Goal: Information Seeking & Learning: Learn about a topic

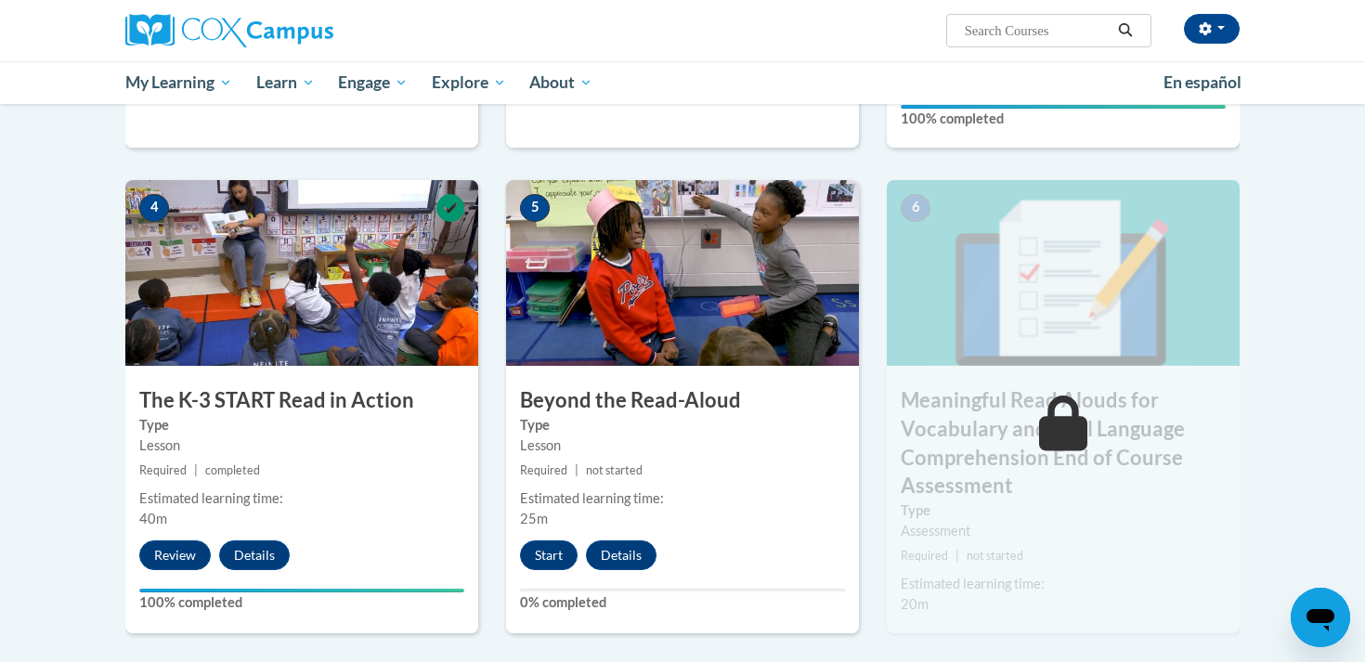
scroll to position [866, 0]
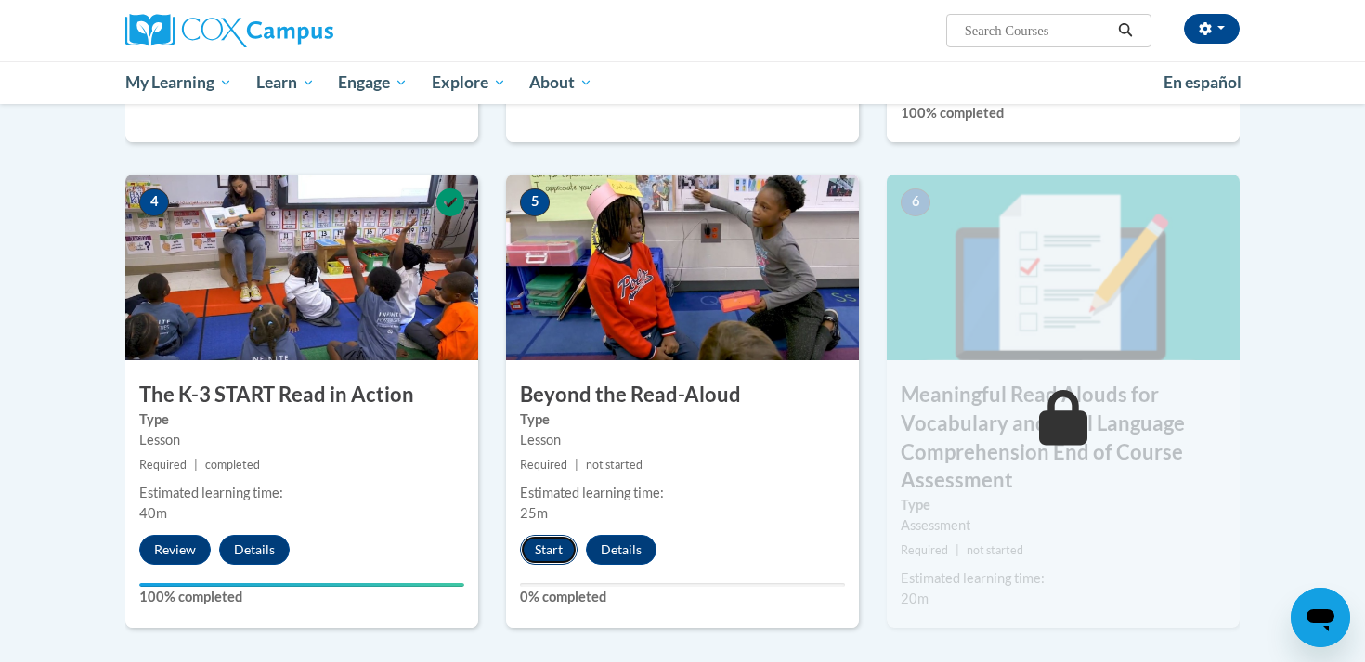
click at [550, 547] on button "Start" at bounding box center [549, 550] width 58 height 30
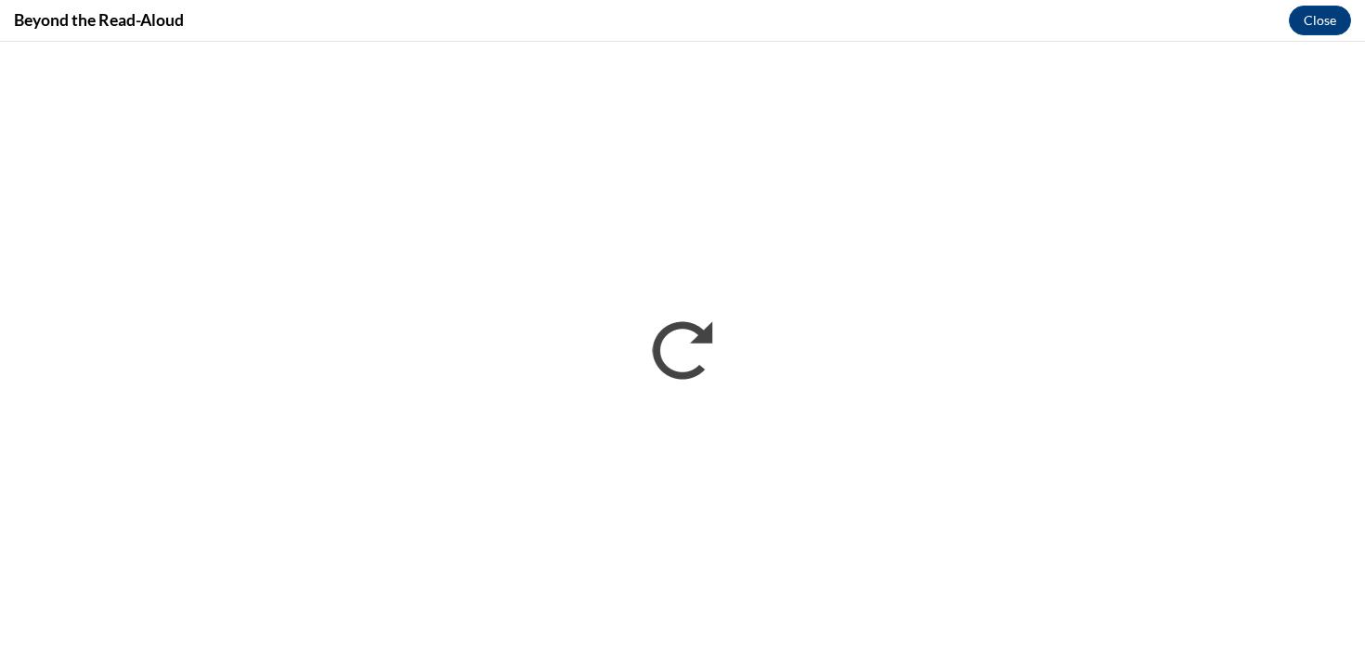
scroll to position [0, 0]
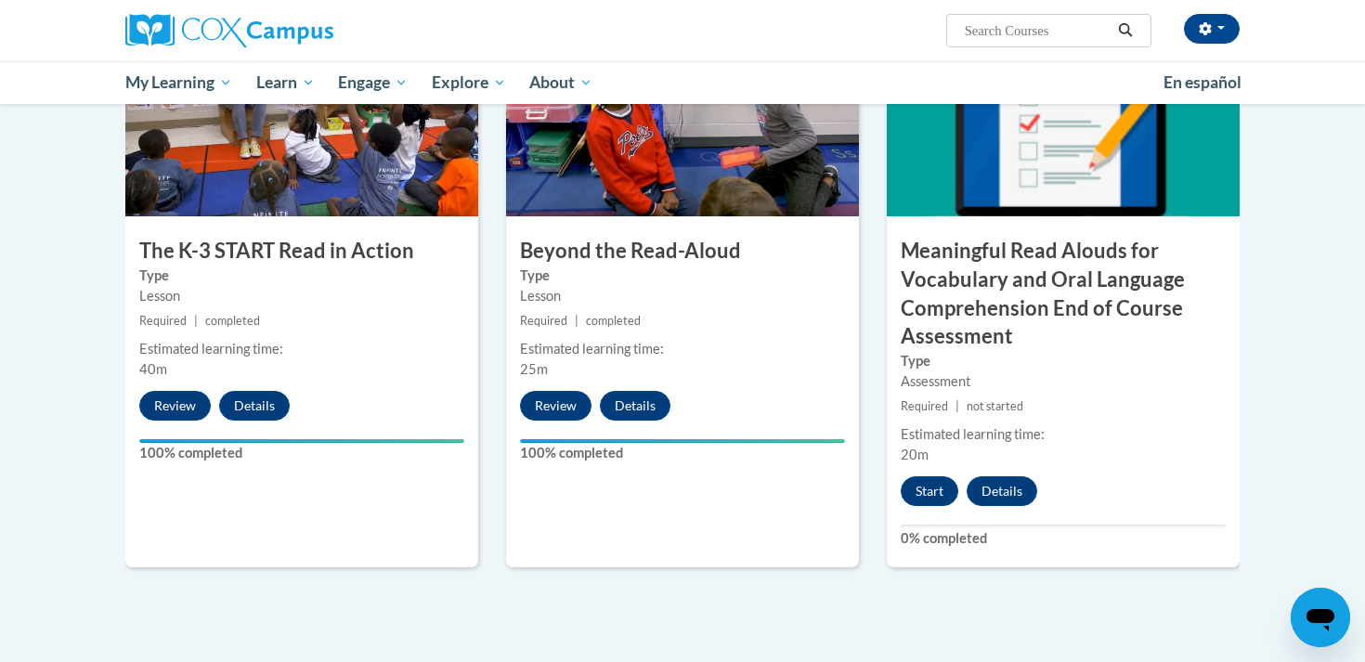
scroll to position [1146, 0]
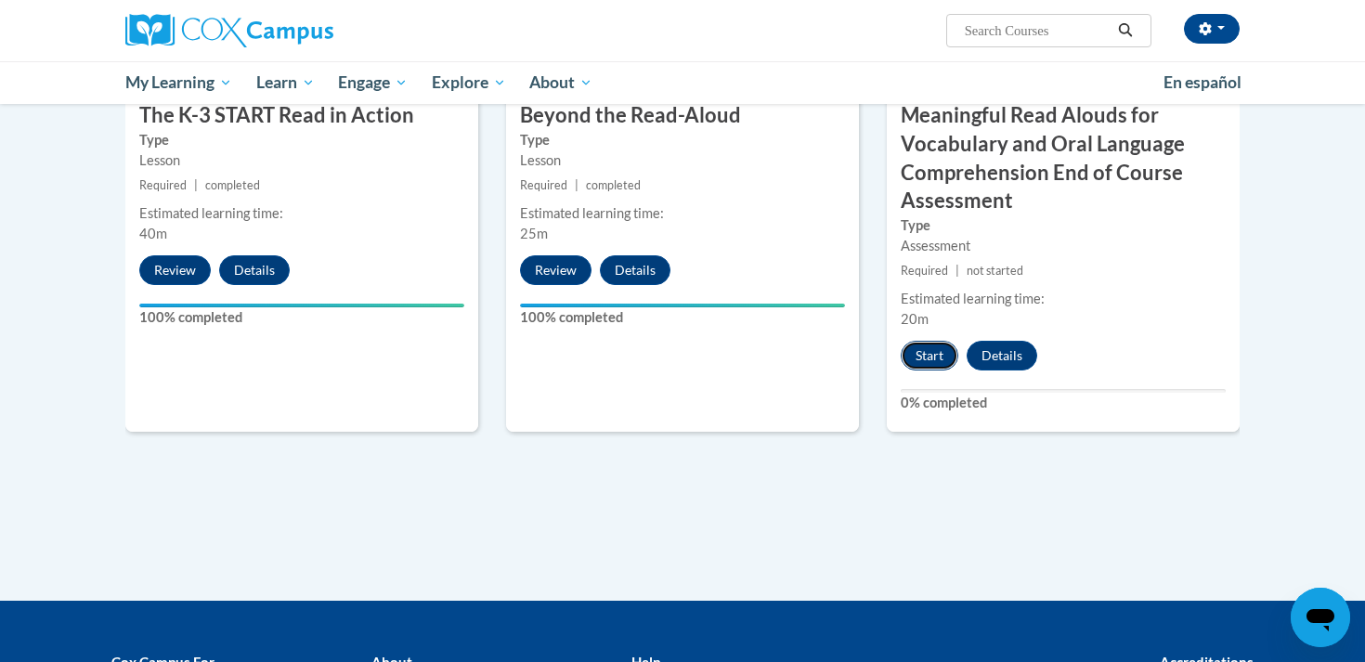
click at [926, 359] on button "Start" at bounding box center [929, 356] width 58 height 30
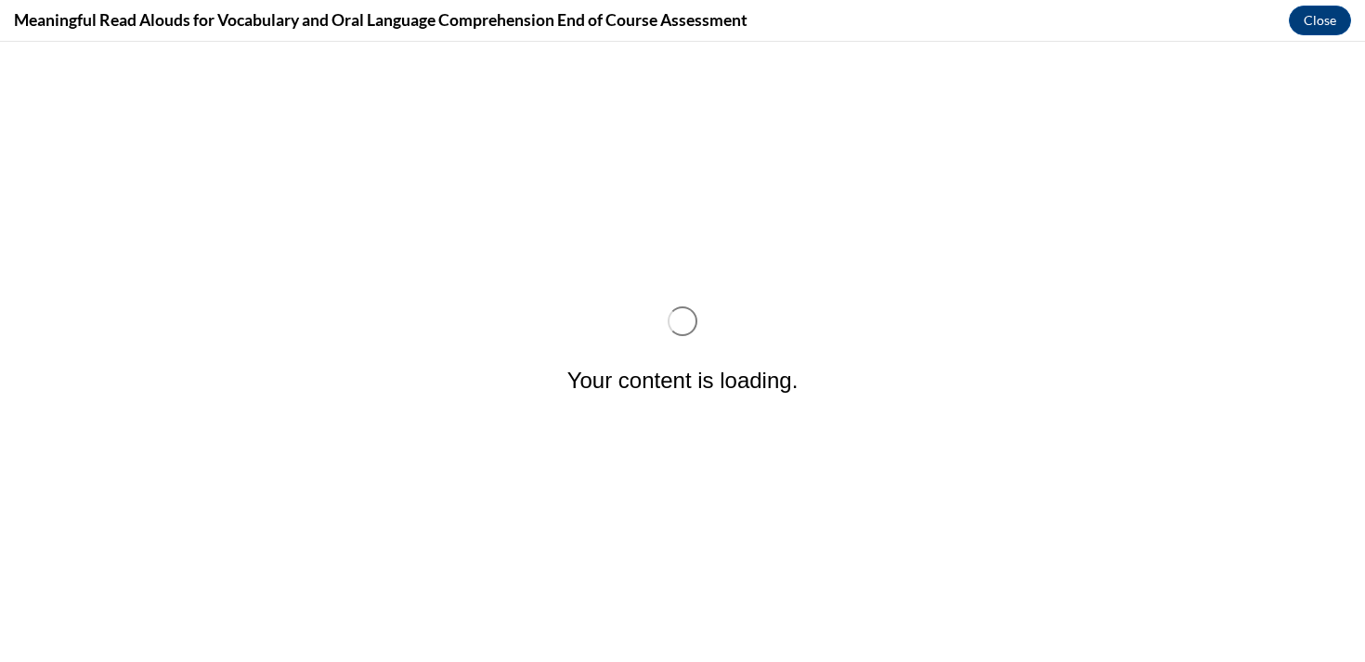
scroll to position [0, 0]
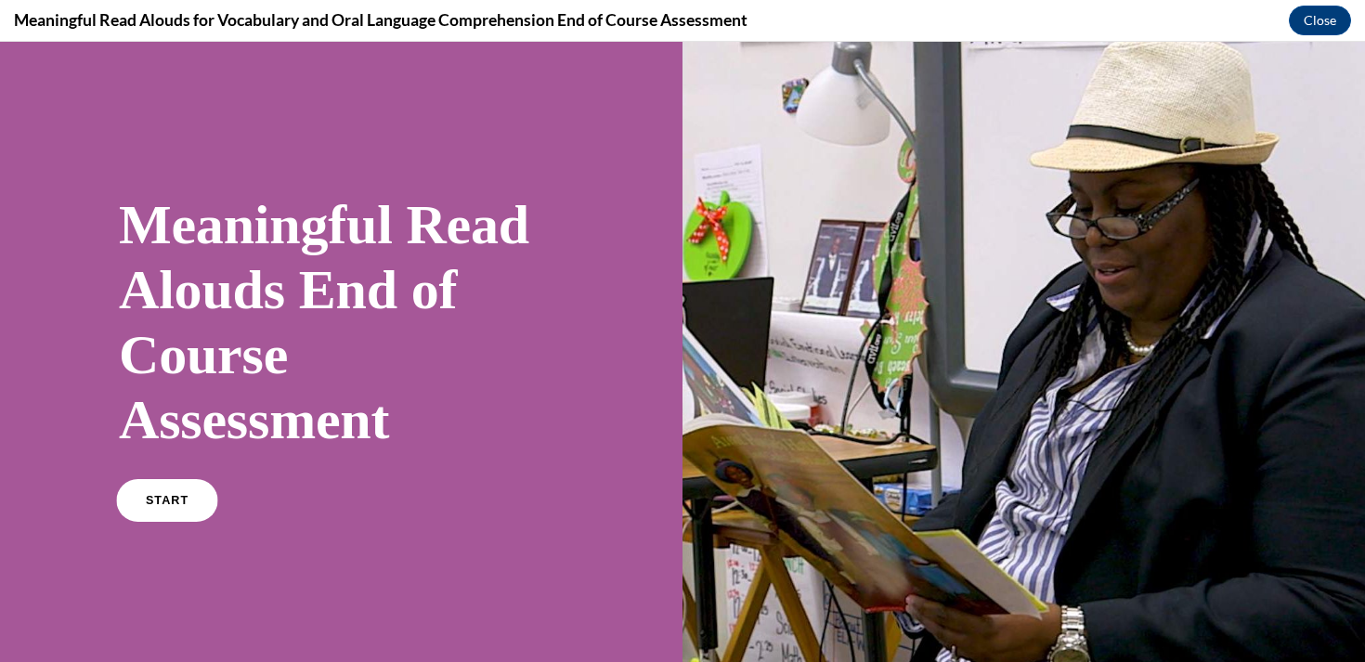
click at [196, 500] on link "START" at bounding box center [166, 500] width 101 height 43
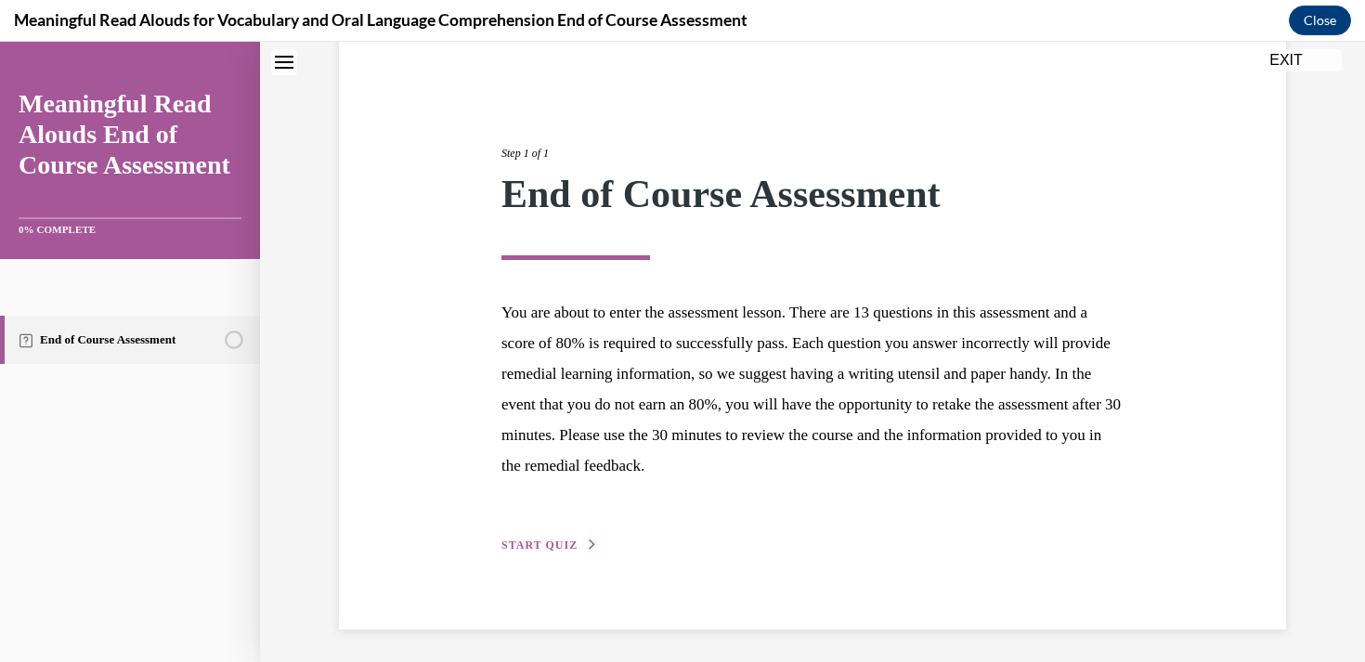
scroll to position [160, 0]
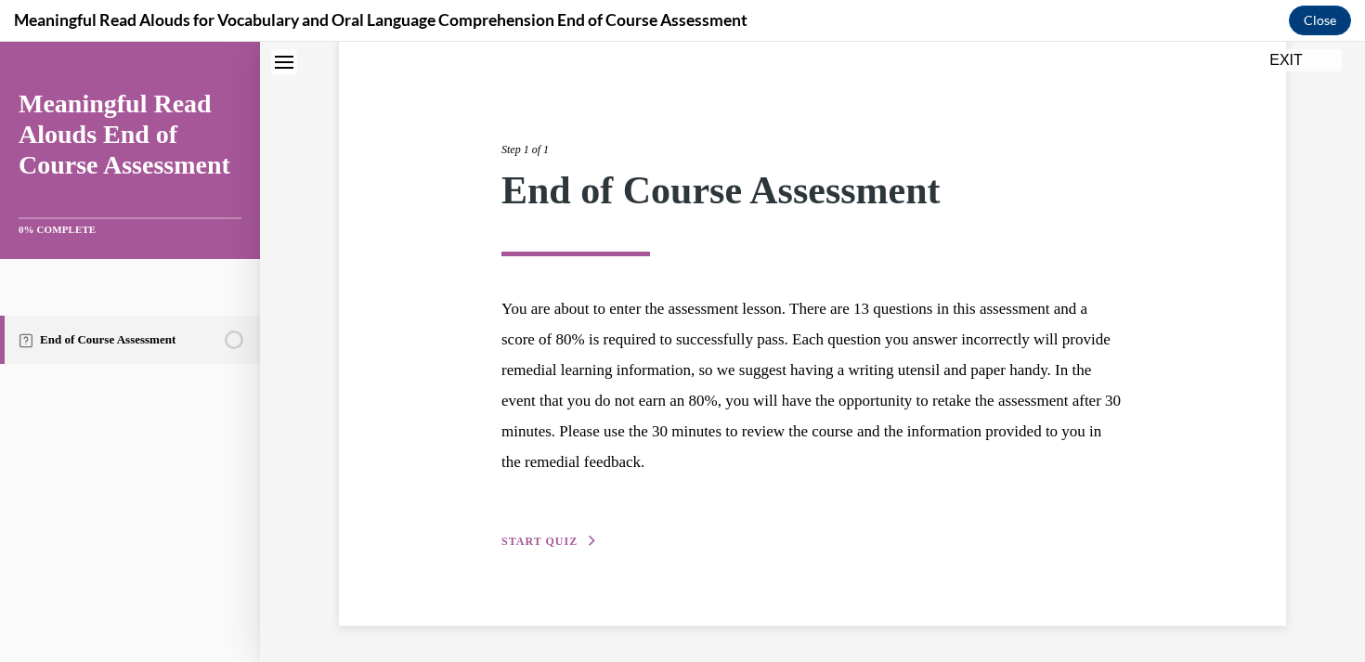
click at [544, 536] on span "START QUIZ" at bounding box center [539, 541] width 76 height 13
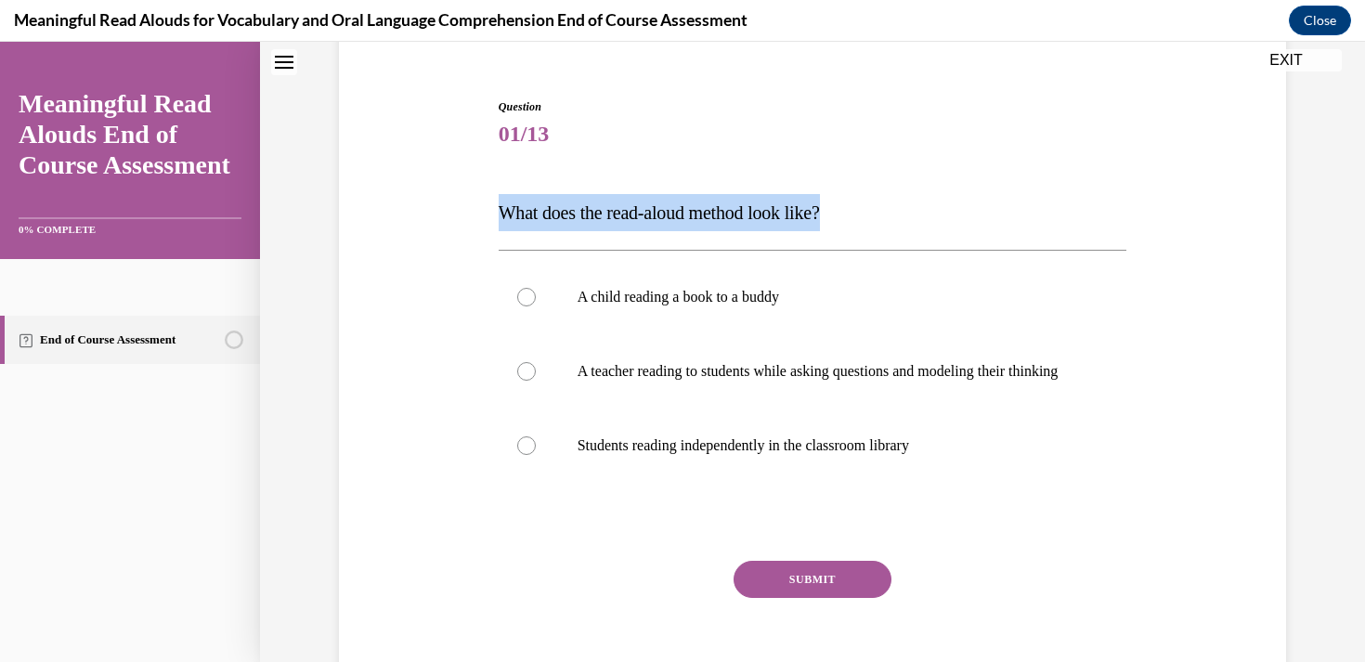
drag, startPoint x: 498, startPoint y: 215, endPoint x: 880, endPoint y: 214, distance: 382.5
click at [880, 214] on p "What does the read-aloud method look like?" at bounding box center [812, 212] width 628 height 37
copy span "What does the read-aloud method look like?"
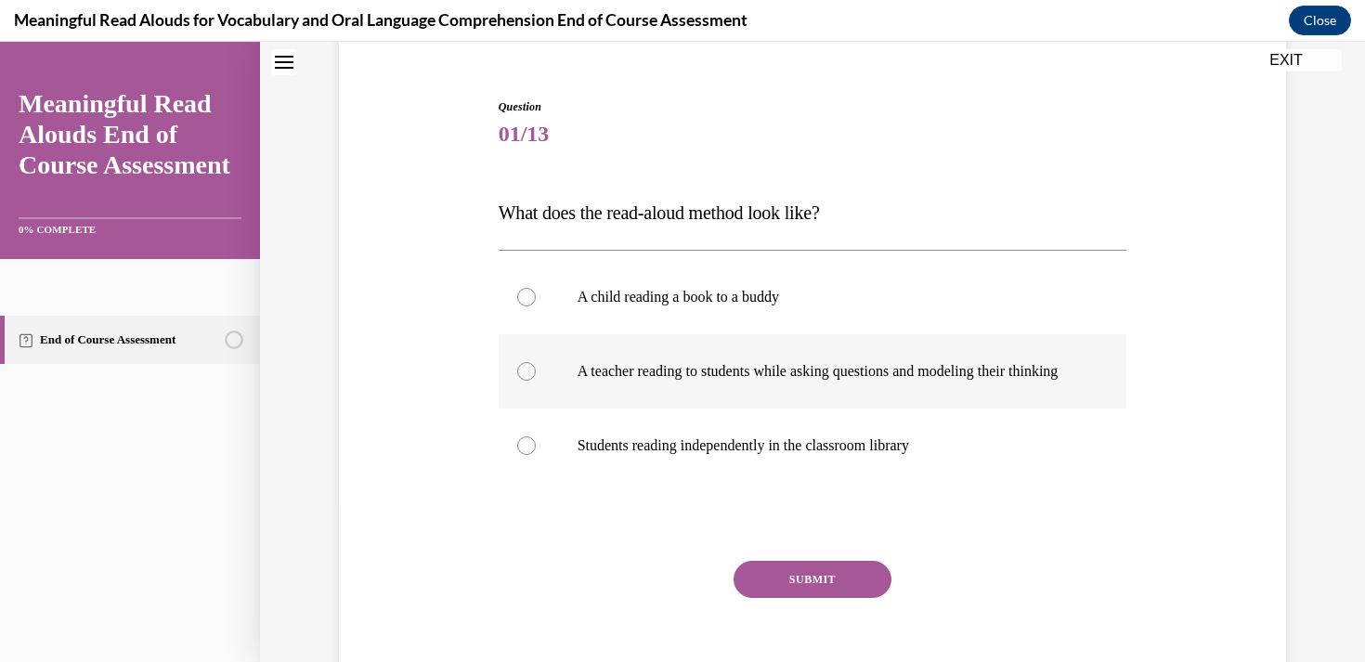
click at [672, 381] on p "A teacher reading to students while asking questions and modeling their thinking" at bounding box center [828, 371] width 503 height 19
click at [536, 381] on input "A teacher reading to students while asking questions and modeling their thinking" at bounding box center [526, 371] width 19 height 19
radio input "true"
click at [776, 586] on button "SUBMIT" at bounding box center [812, 579] width 158 height 37
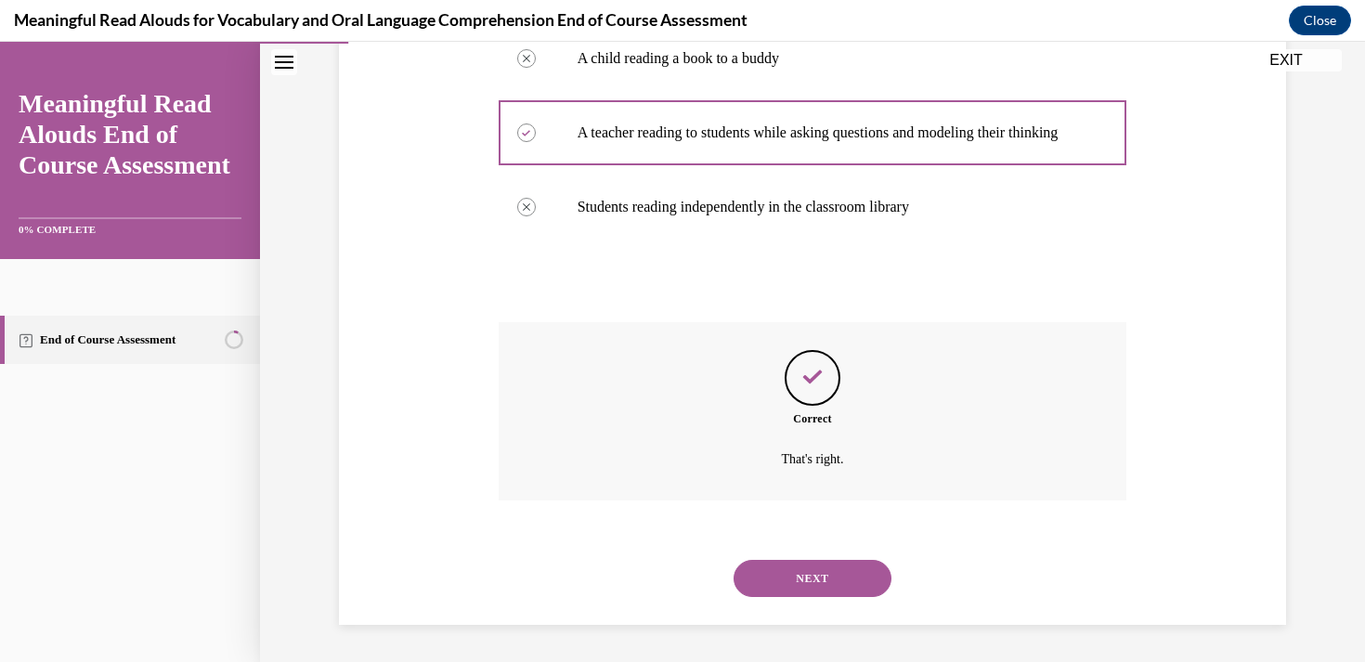
scroll to position [417, 0]
click at [804, 577] on button "NEXT" at bounding box center [812, 578] width 158 height 37
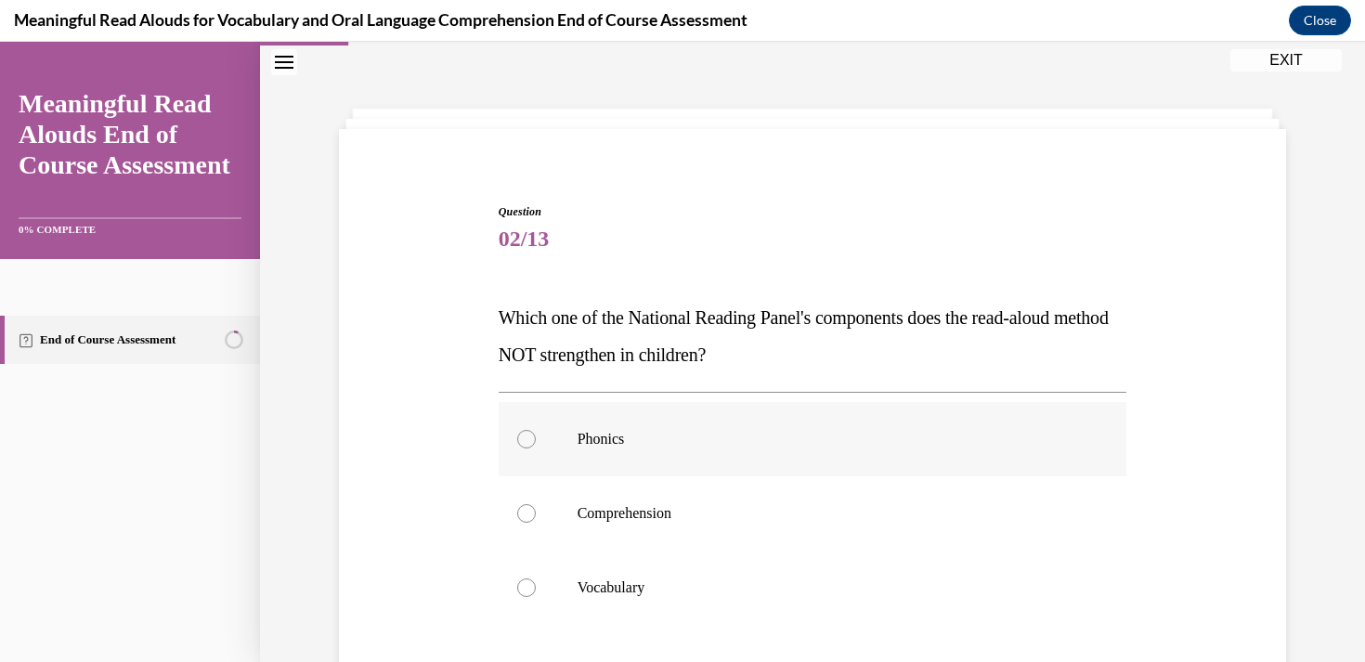
scroll to position [74, 0]
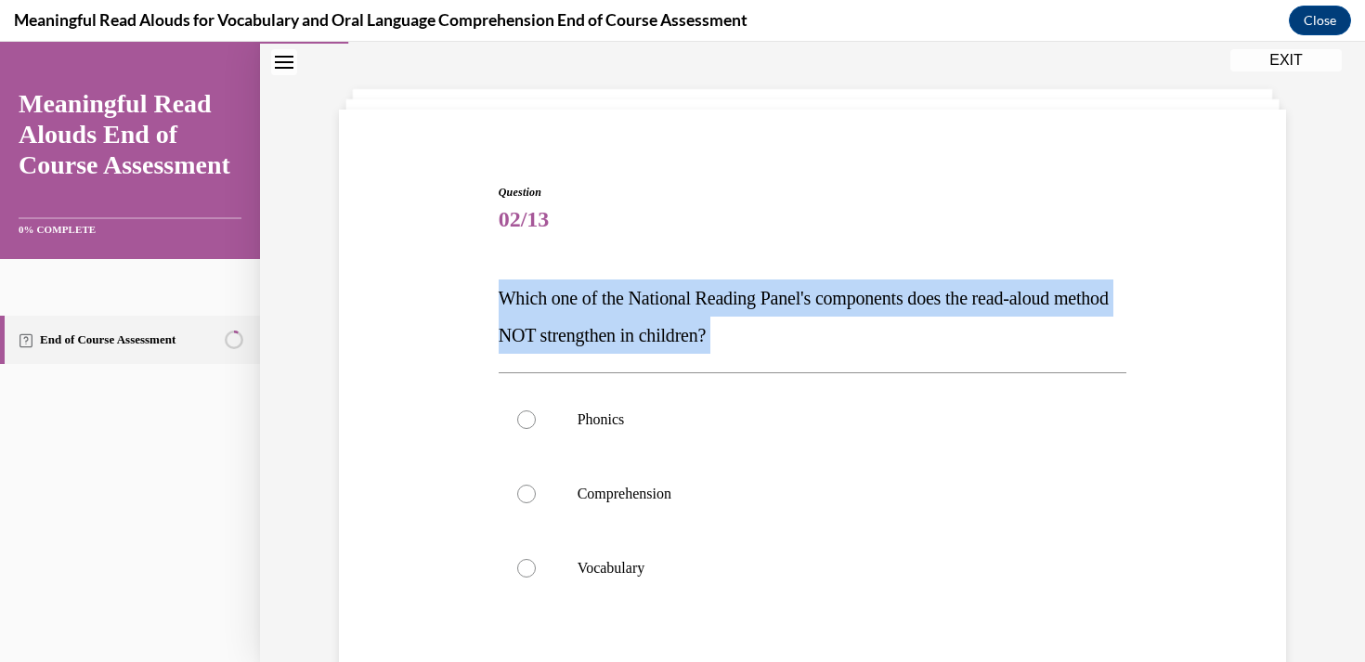
drag, startPoint x: 506, startPoint y: 293, endPoint x: 812, endPoint y: 354, distance: 312.2
click at [812, 354] on div "Question 02/13 Which one of the National Reading Panel's components does the re…" at bounding box center [812, 510] width 628 height 652
copy div "Which one of the National Reading Panel's components does the read-aloud method…"
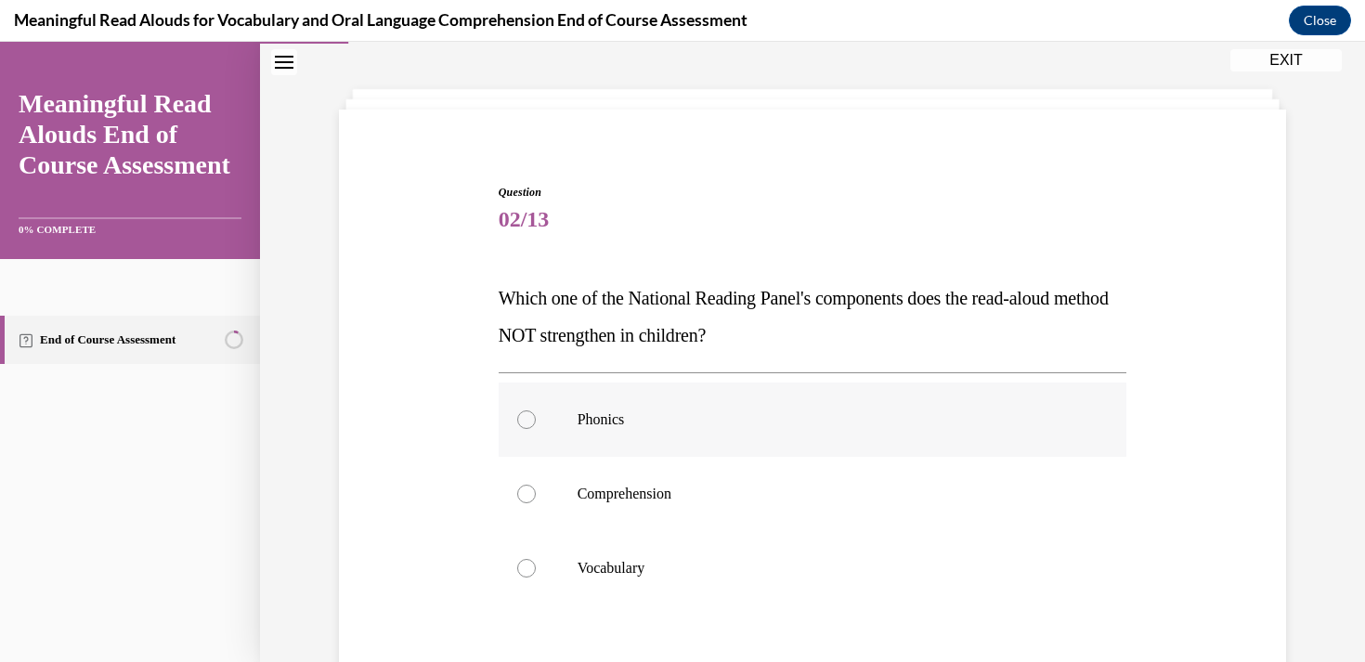
click at [581, 430] on label "Phonics" at bounding box center [812, 419] width 628 height 74
click at [536, 429] on input "Phonics" at bounding box center [526, 419] width 19 height 19
radio input "true"
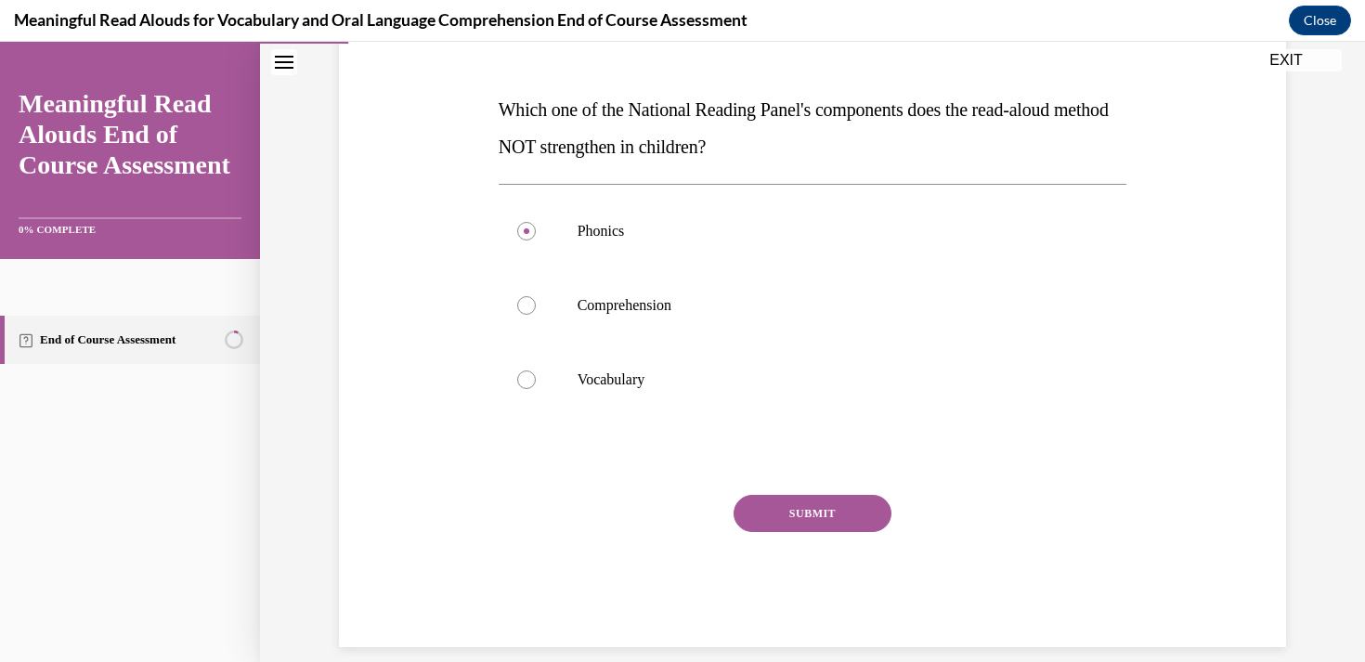
click at [811, 514] on button "SUBMIT" at bounding box center [812, 513] width 158 height 37
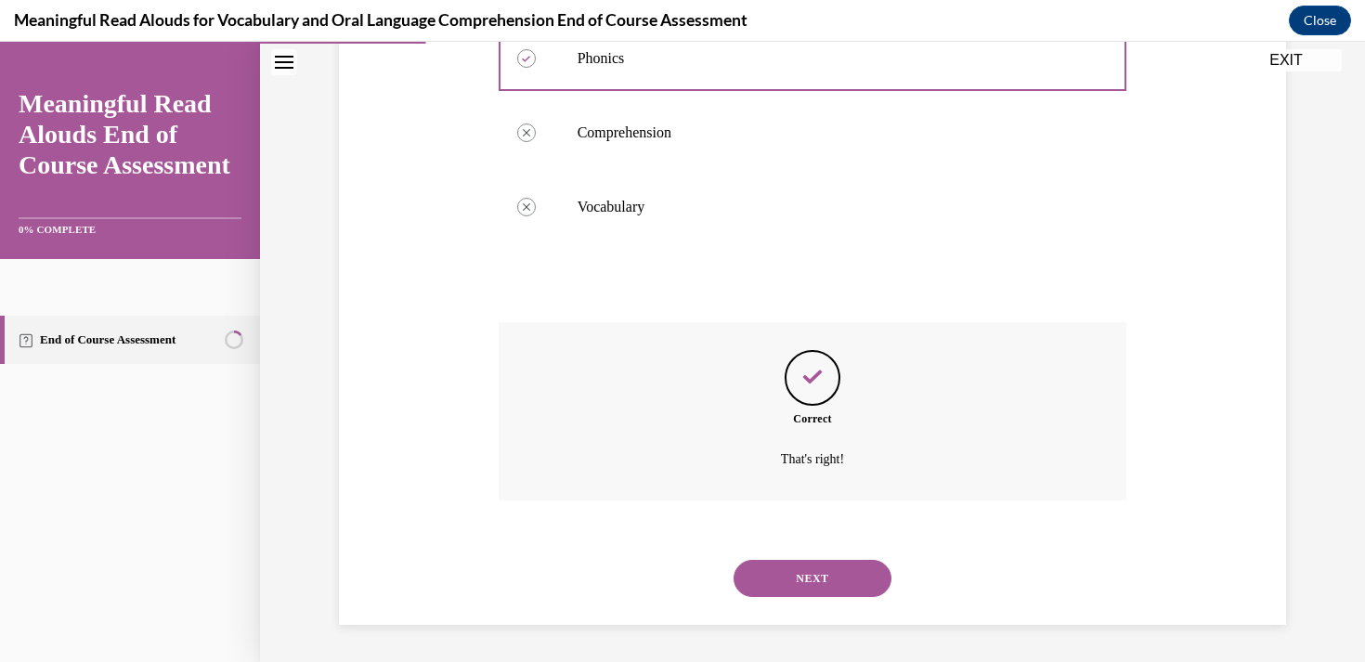
click at [810, 576] on button "NEXT" at bounding box center [812, 578] width 158 height 37
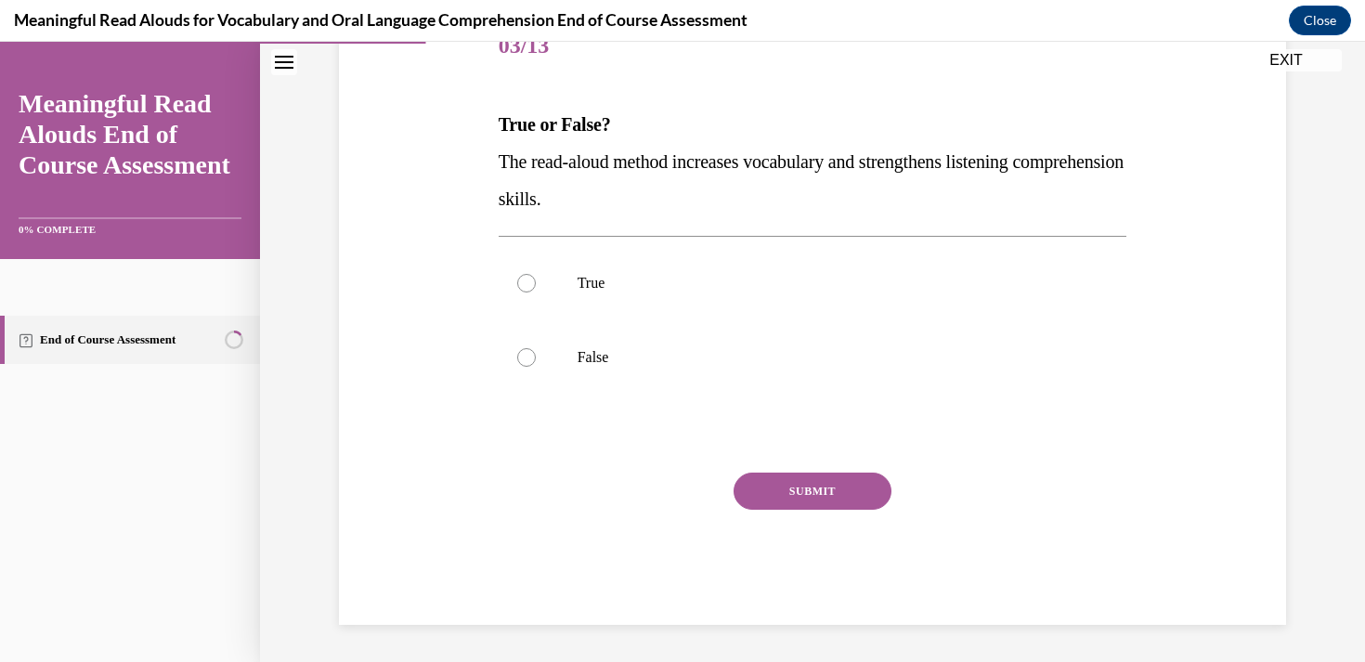
scroll to position [206, 0]
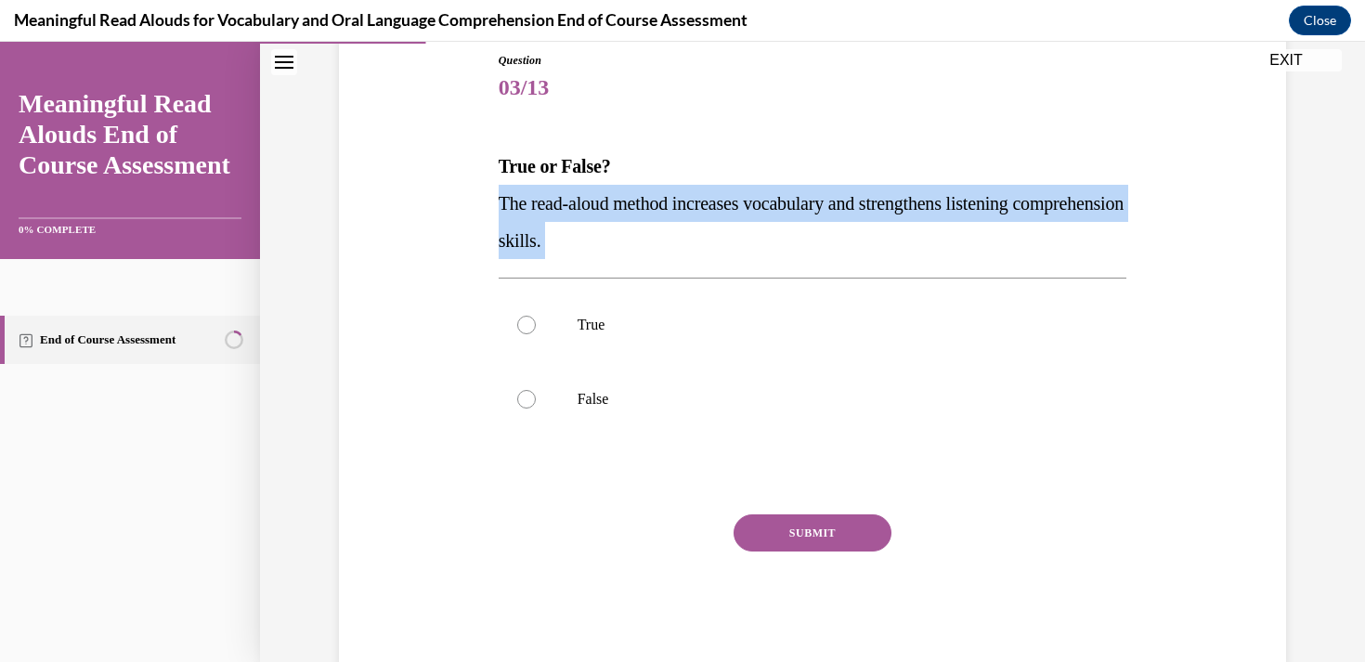
drag, startPoint x: 500, startPoint y: 199, endPoint x: 861, endPoint y: 268, distance: 367.8
click at [861, 268] on div "Question 03/13 True or False? The read-aloud method increases vocabulary and st…" at bounding box center [812, 359] width 628 height 615
copy div "The read-aloud method increases vocabulary and strengthens listening comprehens…"
click at [518, 332] on label "True" at bounding box center [812, 325] width 628 height 74
click at [518, 332] on input "True" at bounding box center [526, 325] width 19 height 19
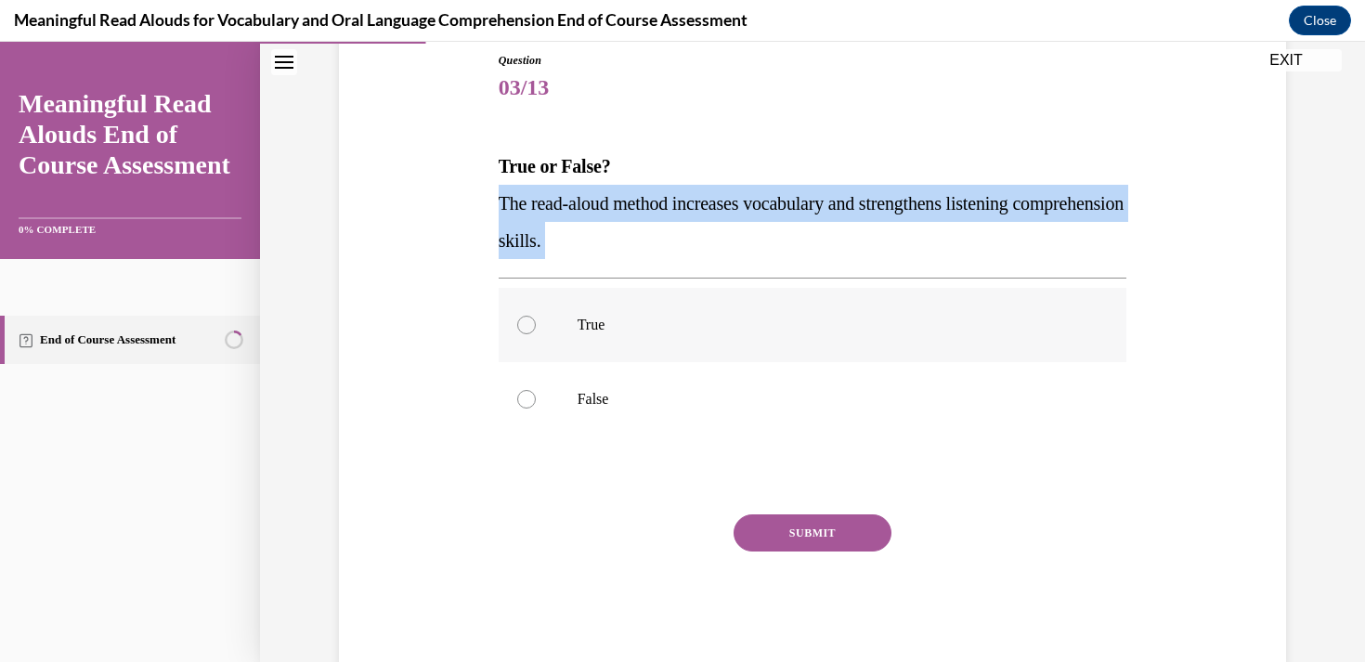
radio input "true"
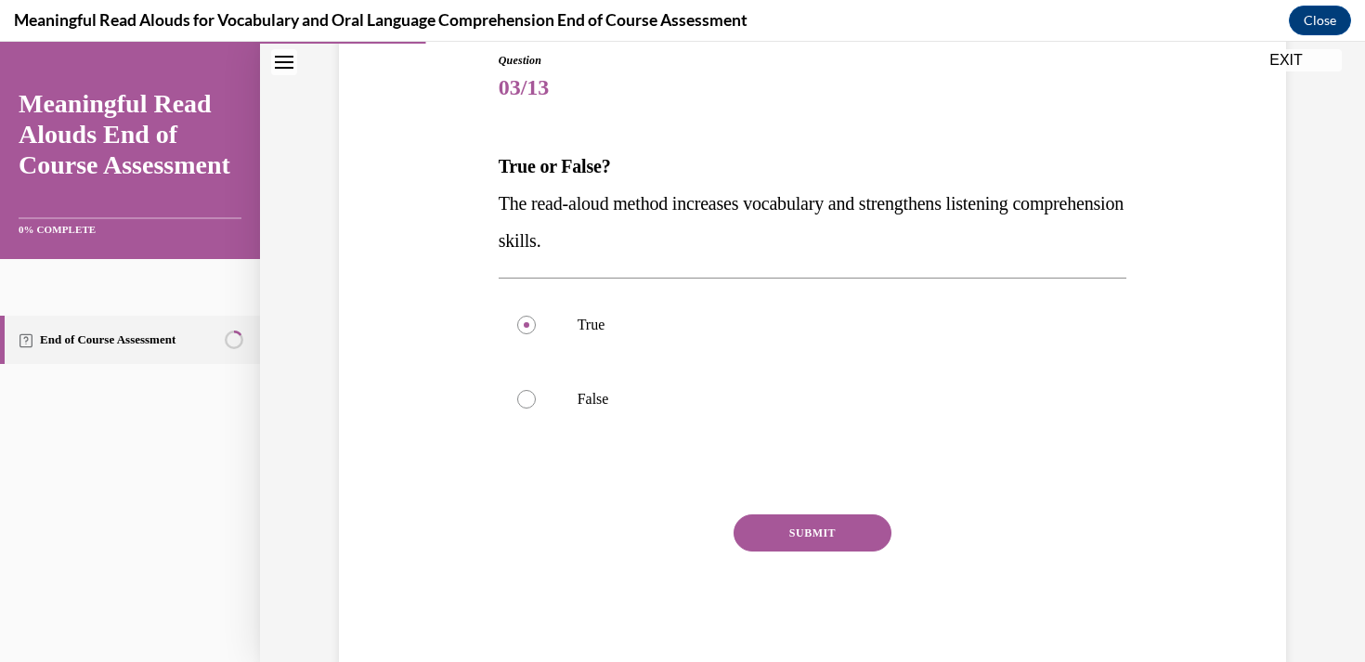
click at [851, 548] on button "SUBMIT" at bounding box center [812, 532] width 158 height 37
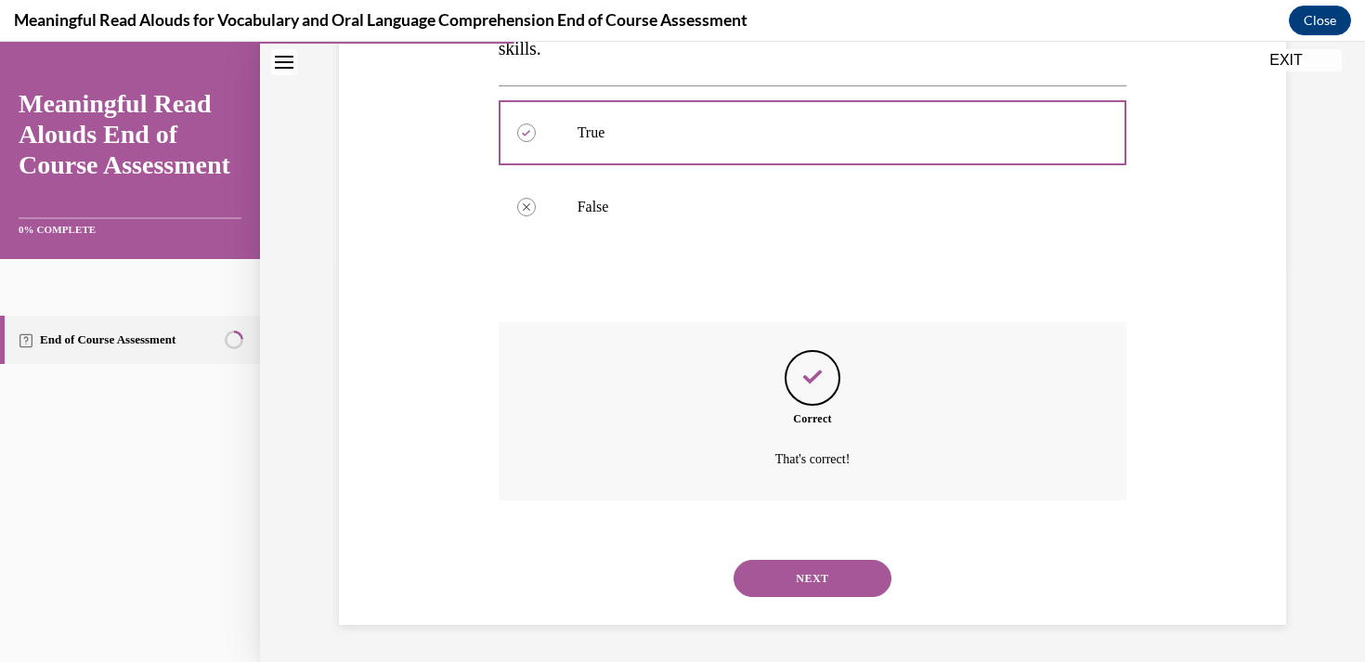
click at [830, 569] on button "NEXT" at bounding box center [812, 578] width 158 height 37
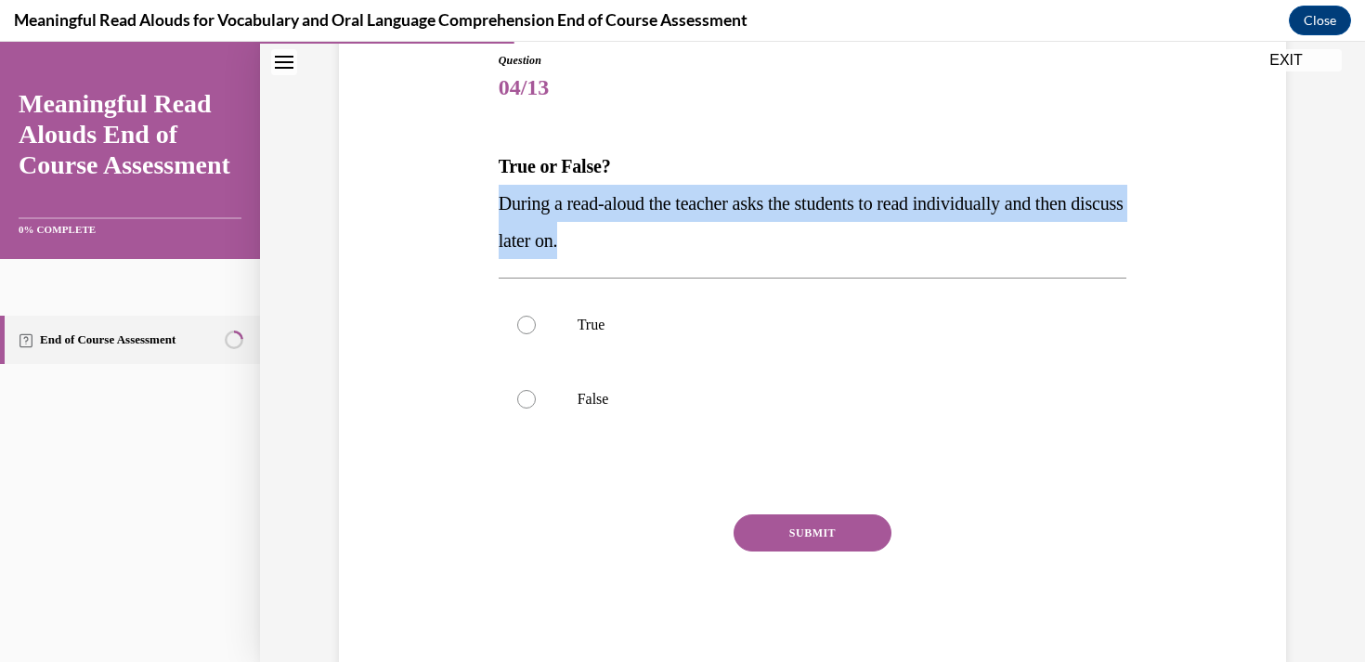
drag, startPoint x: 501, startPoint y: 201, endPoint x: 778, endPoint y: 256, distance: 282.2
click at [778, 256] on p "During a read-aloud the teacher asks the students to read individually and then…" at bounding box center [812, 222] width 628 height 74
copy span "During a read-aloud the teacher asks the students to read individually and then…"
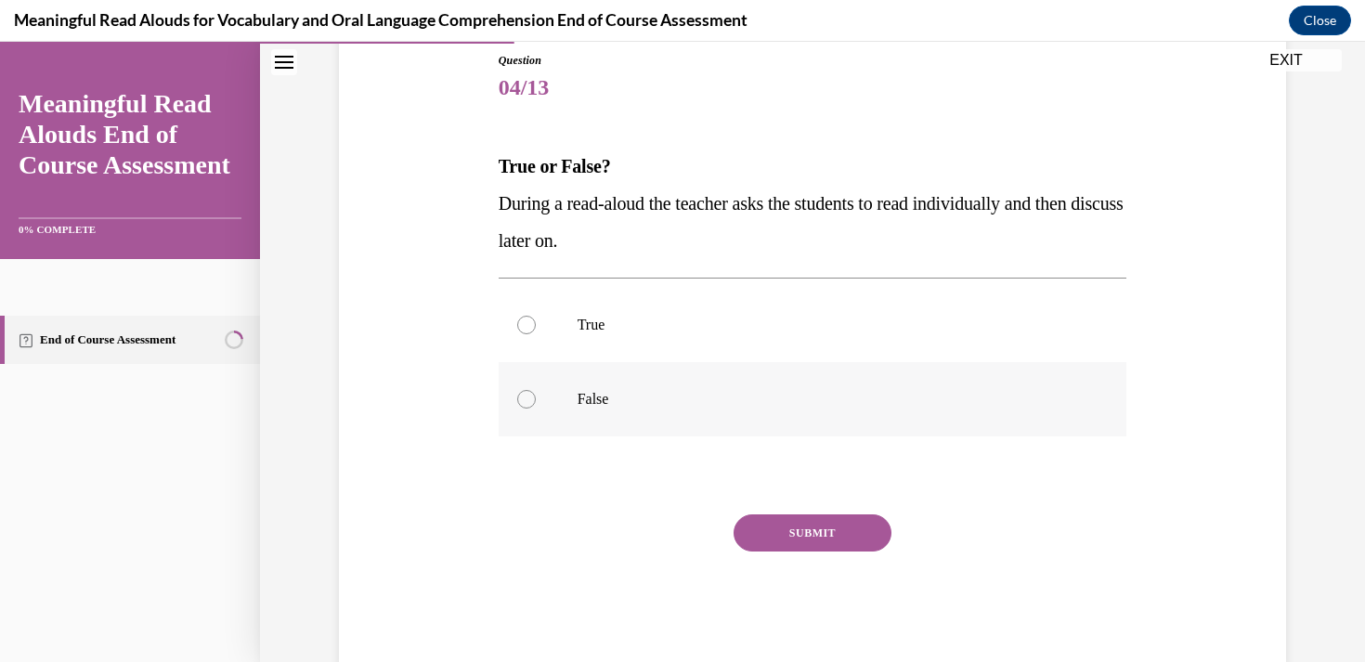
click at [526, 397] on div at bounding box center [526, 399] width 19 height 19
click at [526, 397] on input "False" at bounding box center [526, 399] width 19 height 19
radio input "true"
click at [812, 530] on button "SUBMIT" at bounding box center [812, 532] width 158 height 37
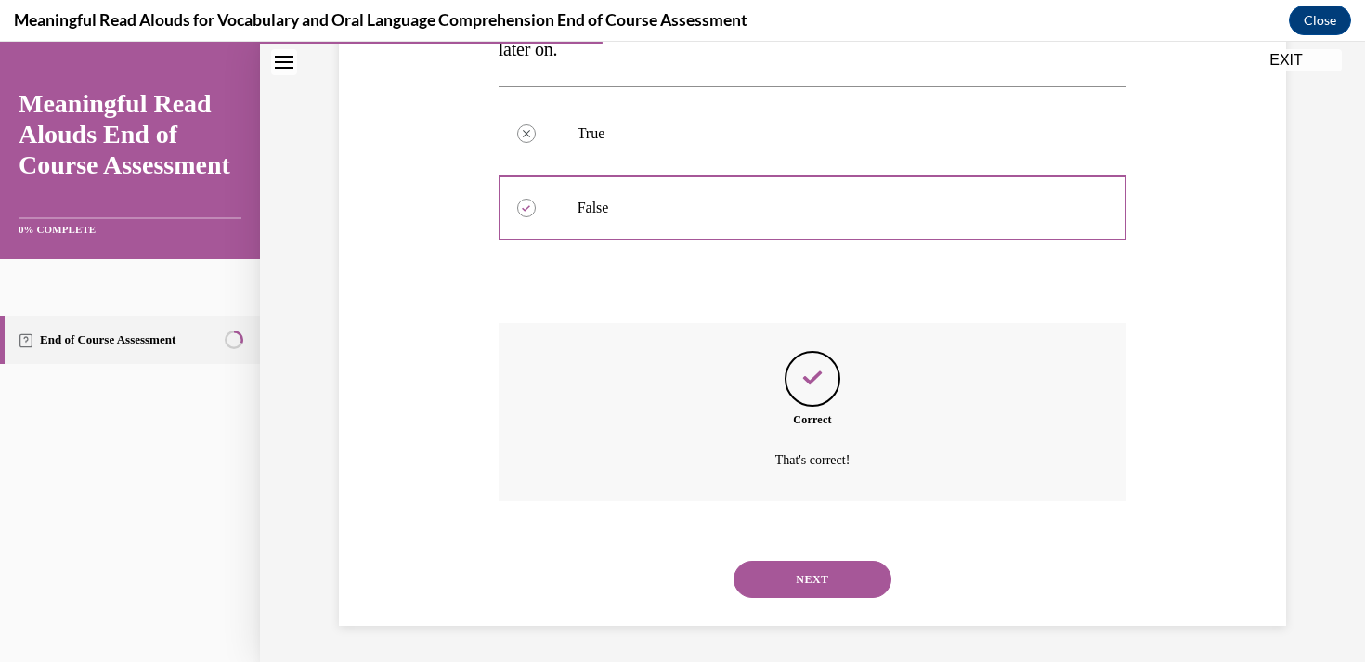
scroll to position [398, 0]
click at [812, 567] on button "NEXT" at bounding box center [812, 578] width 158 height 37
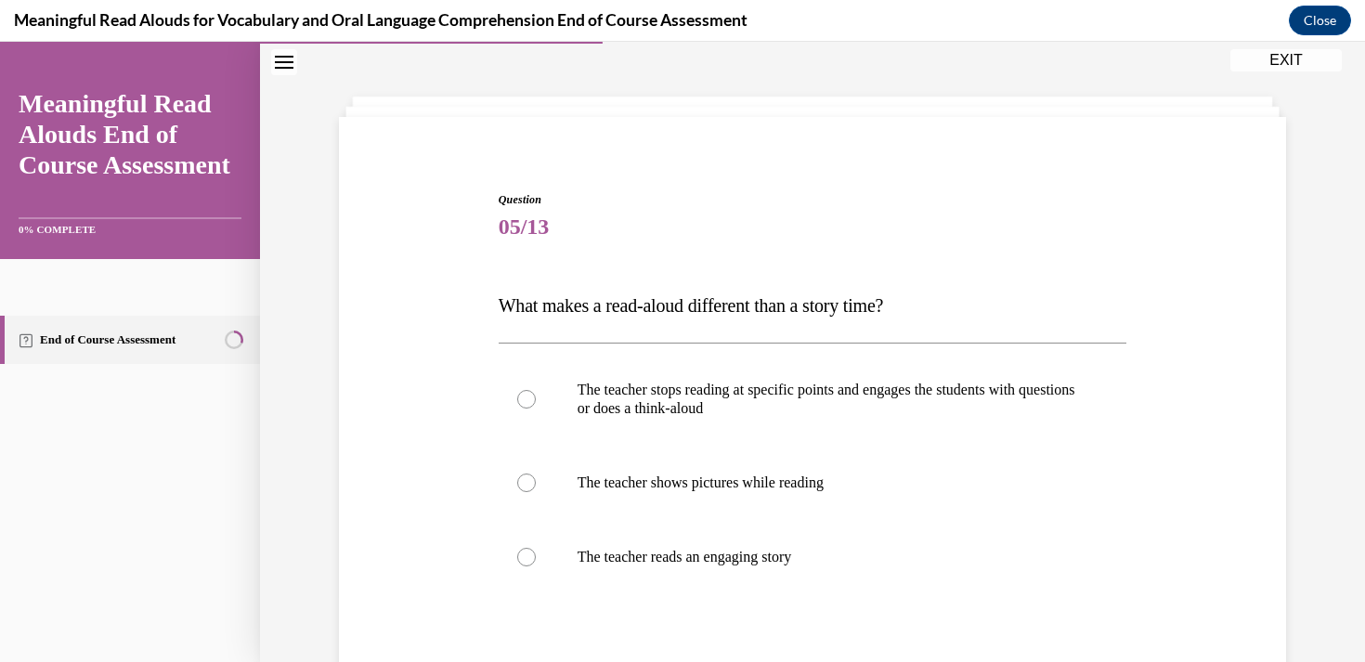
scroll to position [60, 0]
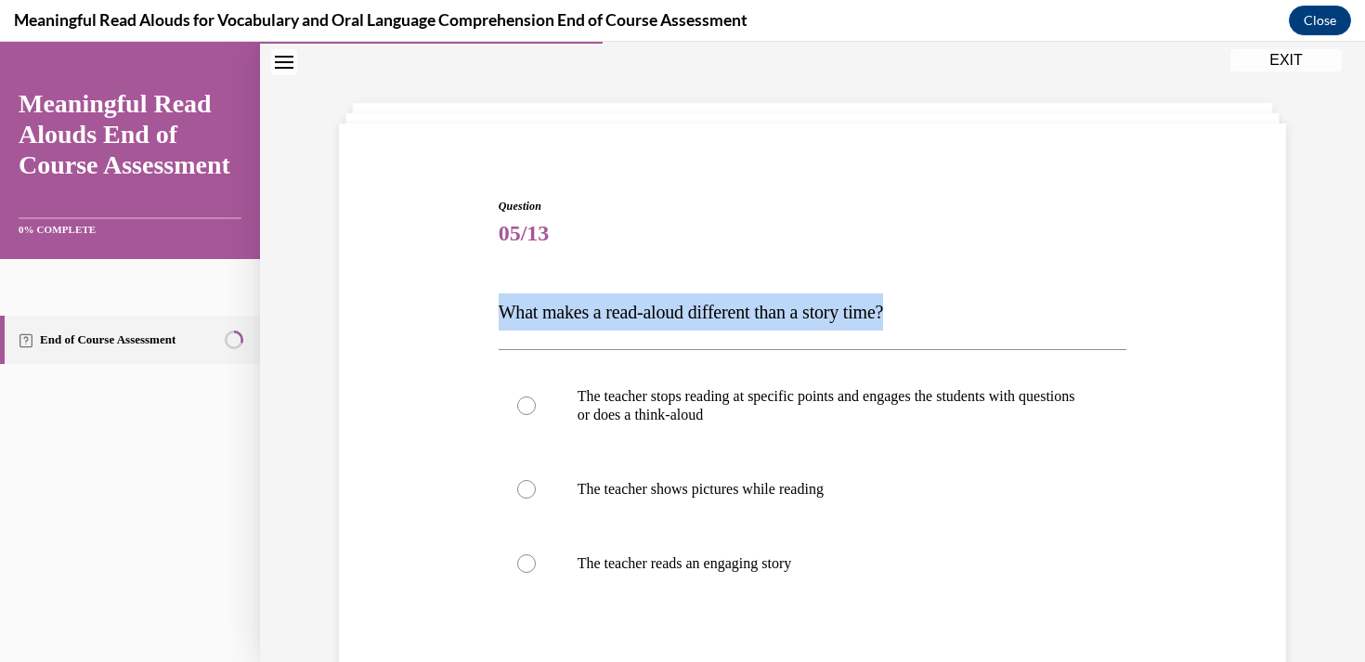
drag, startPoint x: 499, startPoint y: 309, endPoint x: 943, endPoint y: 325, distance: 444.0
click at [943, 325] on p "What makes a read-aloud different than a story time?" at bounding box center [812, 311] width 628 height 37
copy span "What makes a read-aloud different than a story time?"
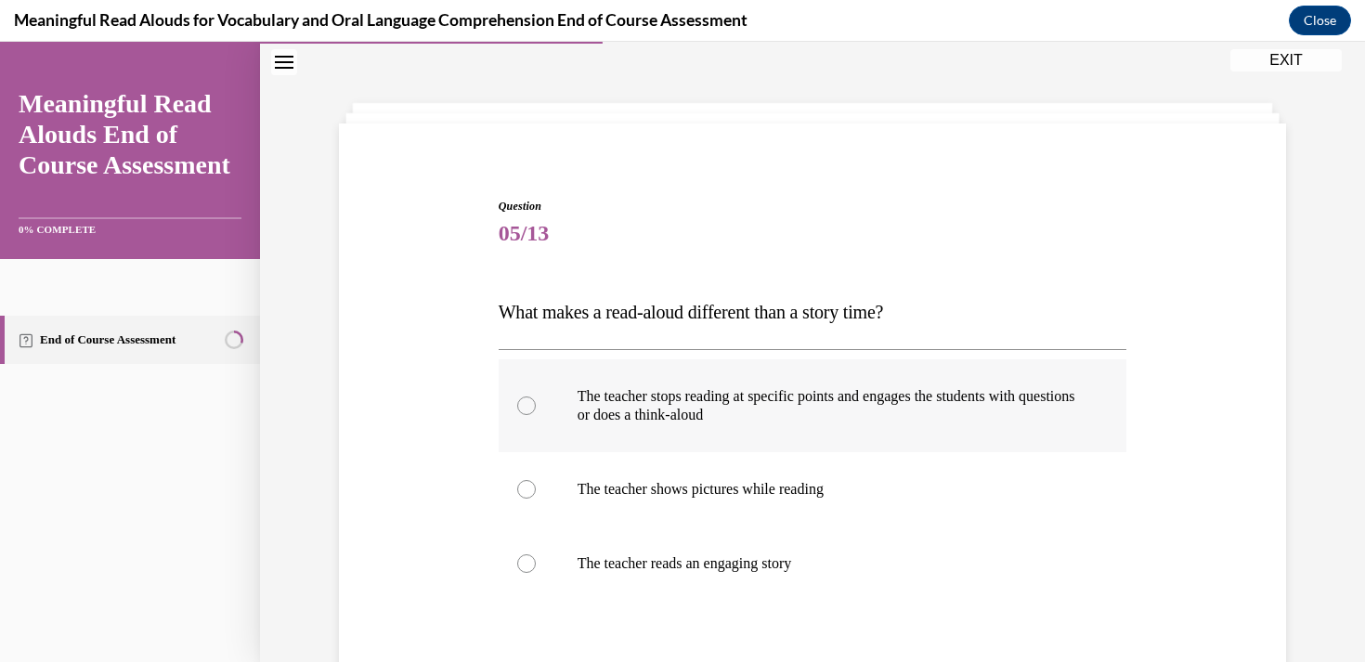
click at [675, 413] on p "The teacher stops reading at specific points and engages the students with ques…" at bounding box center [828, 405] width 503 height 37
click at [536, 413] on input "The teacher stops reading at specific points and engages the students with ques…" at bounding box center [526, 405] width 19 height 19
radio input "true"
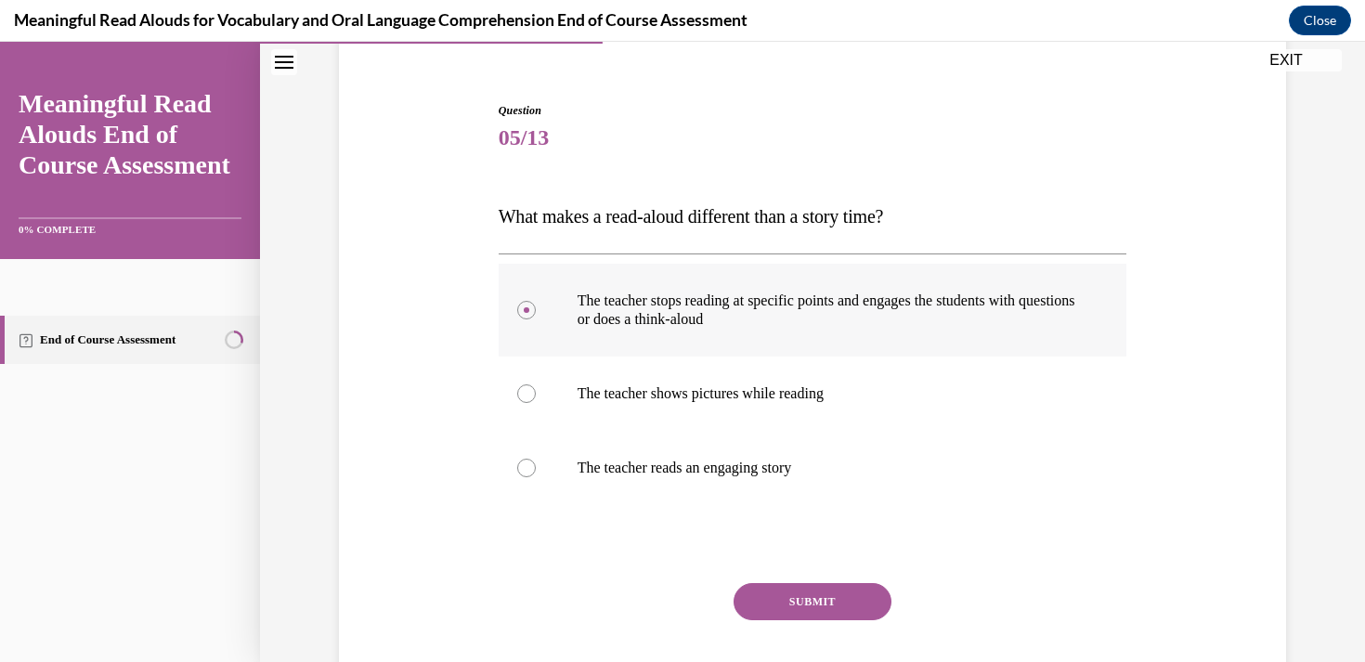
scroll to position [161, 0]
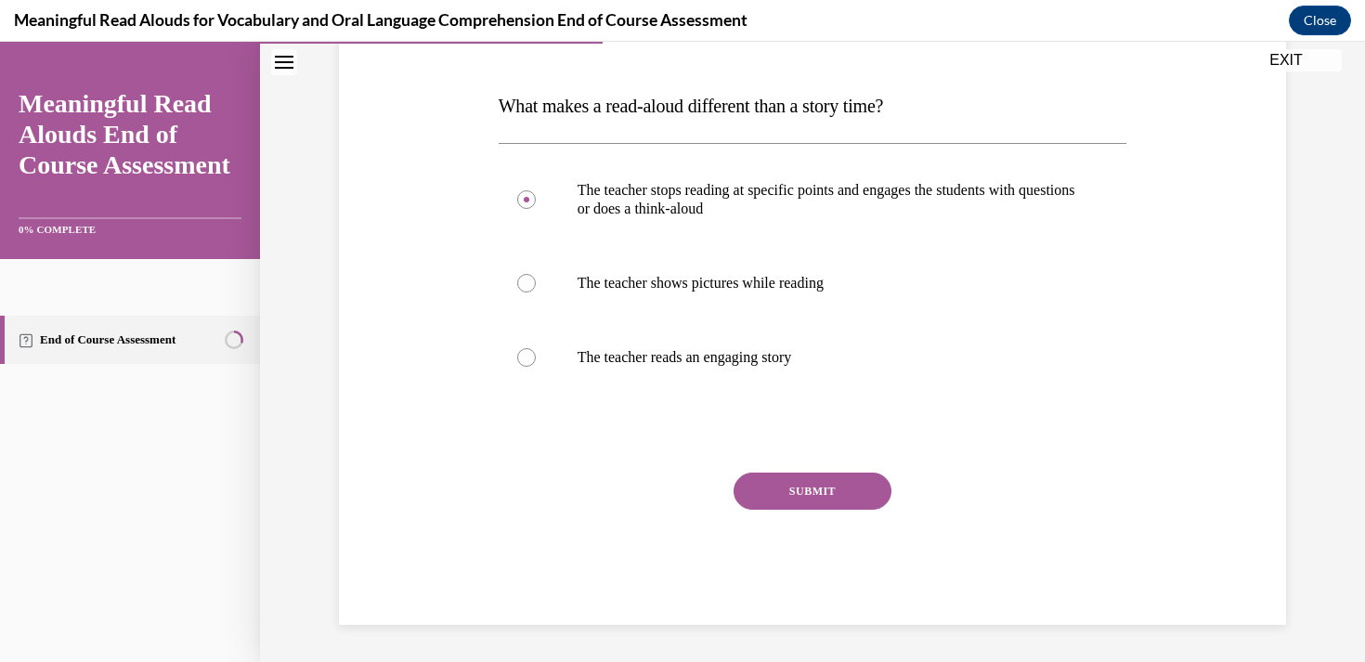
click at [803, 493] on button "SUBMIT" at bounding box center [812, 490] width 158 height 37
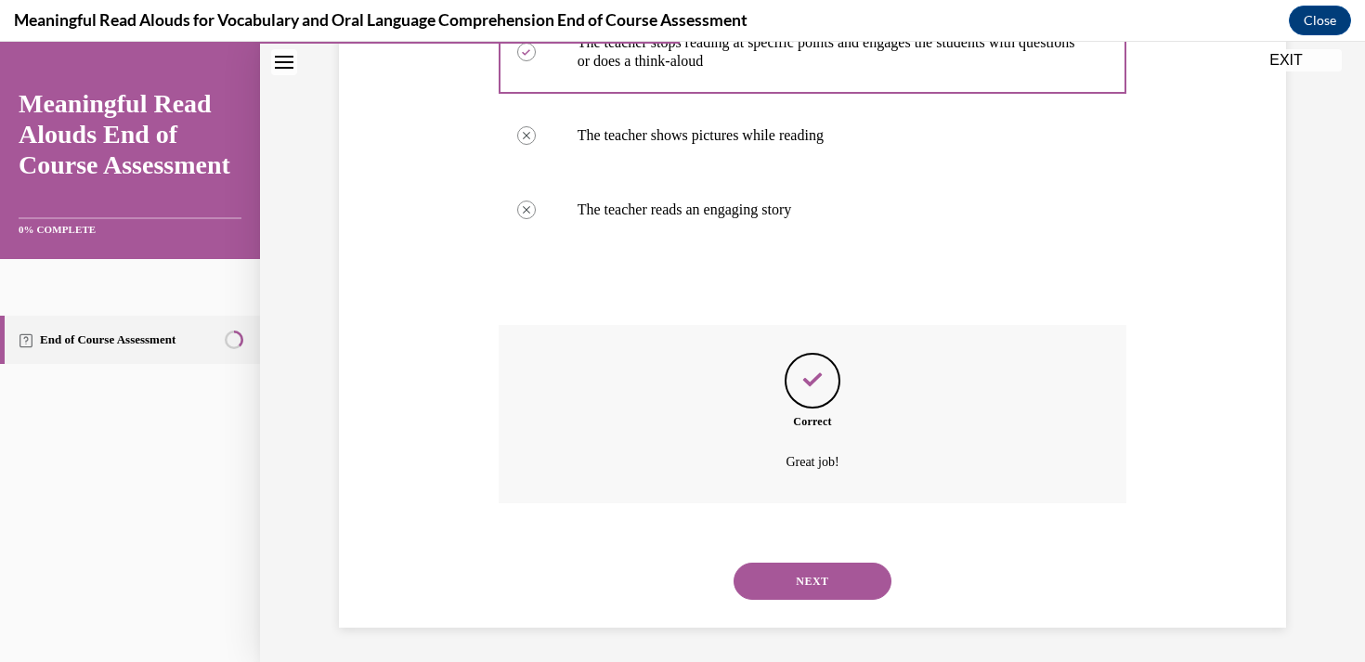
scroll to position [417, 0]
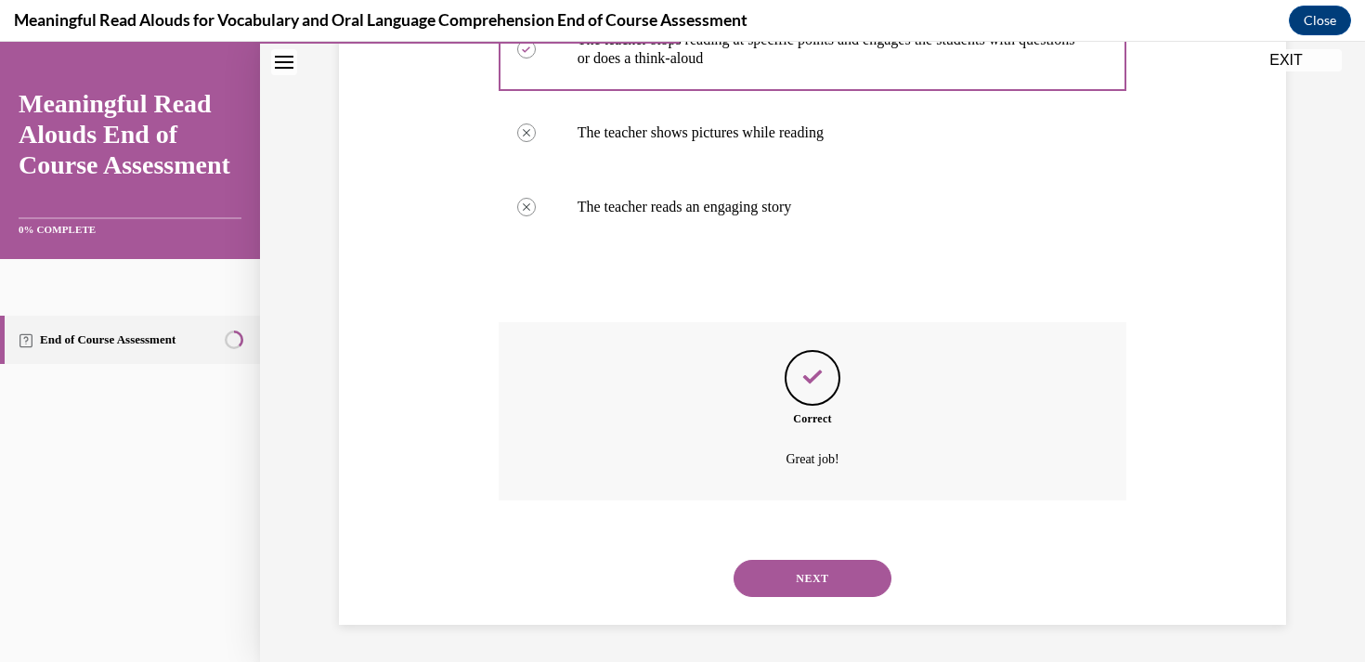
click at [809, 565] on button "NEXT" at bounding box center [812, 578] width 158 height 37
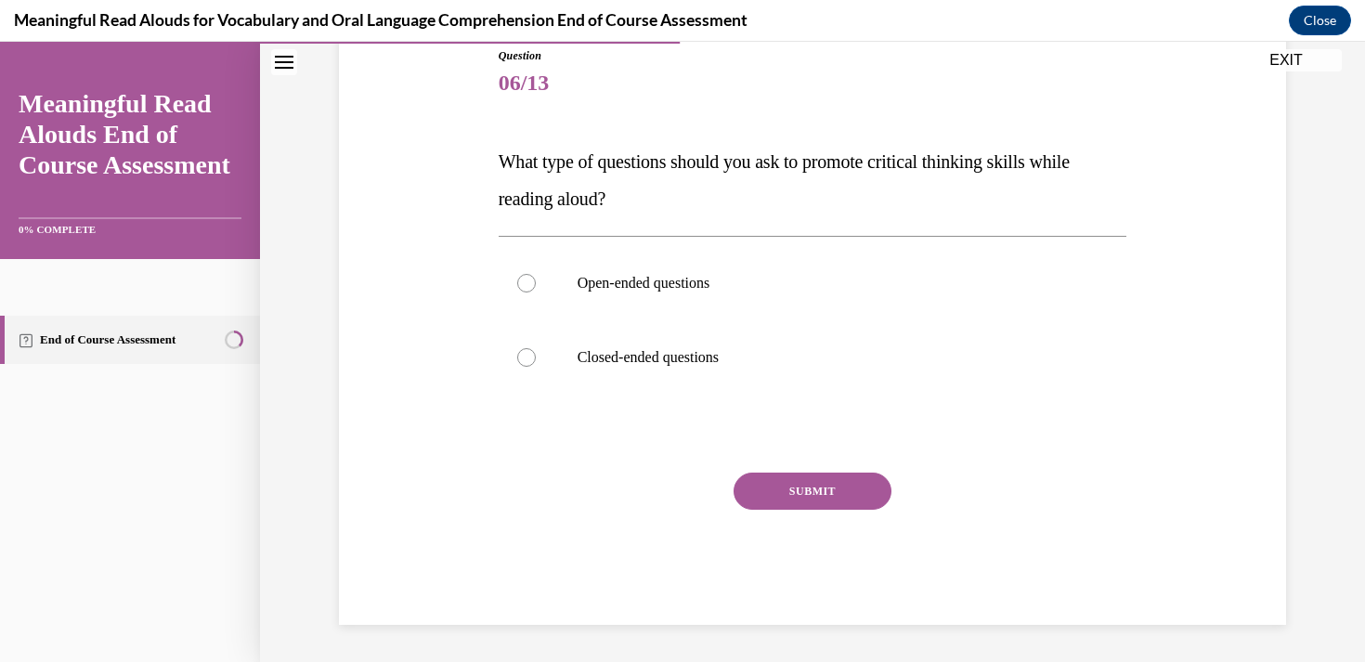
scroll to position [206, 0]
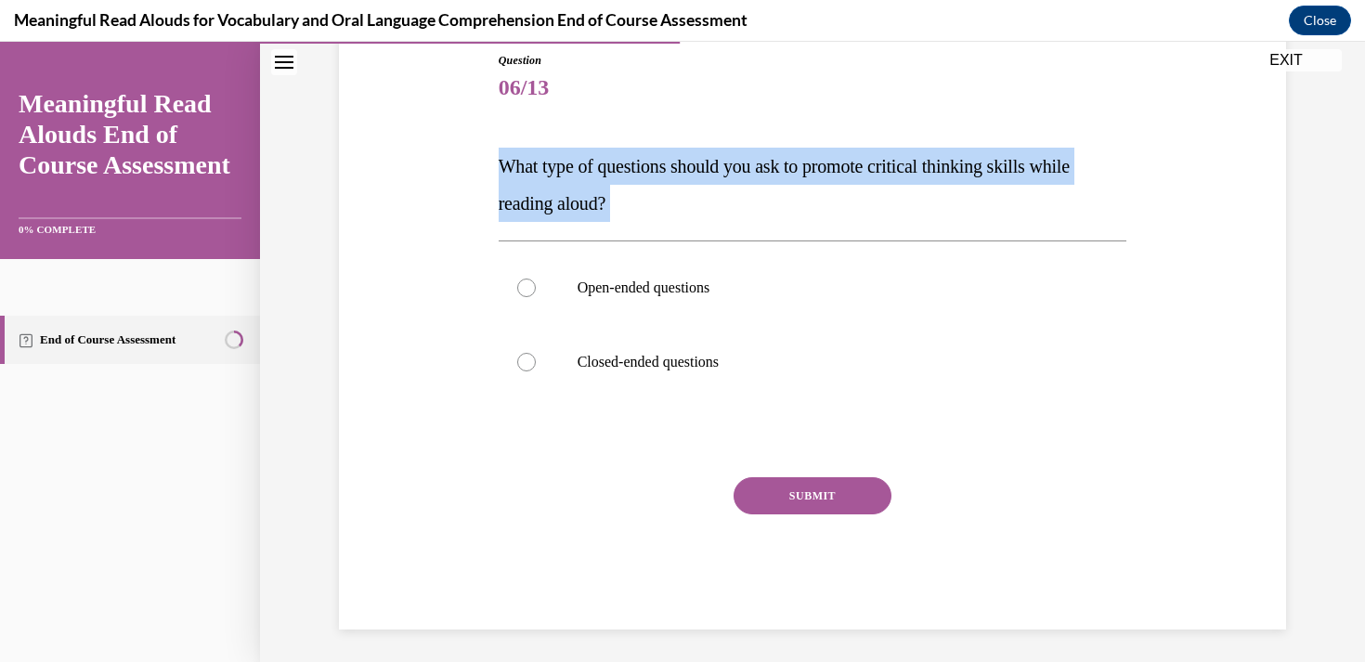
drag, startPoint x: 499, startPoint y: 164, endPoint x: 804, endPoint y: 233, distance: 312.1
click at [804, 233] on div "Question 06/13 What type of questions should you ask to promote critical thinki…" at bounding box center [812, 340] width 628 height 577
copy div "What type of questions should you ask to promote critical thinking skills while…"
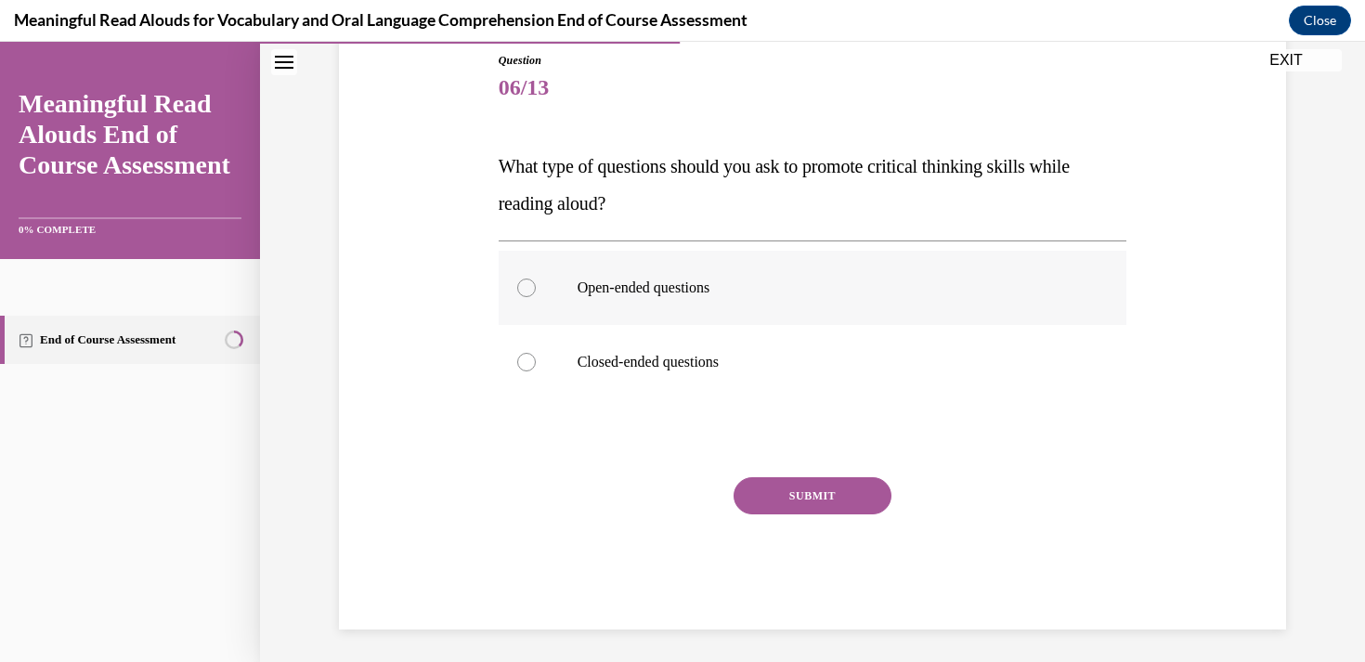
click at [621, 292] on p "Open-ended questions" at bounding box center [828, 287] width 503 height 19
click at [536, 292] on input "Open-ended questions" at bounding box center [526, 287] width 19 height 19
radio input "true"
click at [780, 493] on button "SUBMIT" at bounding box center [812, 495] width 158 height 37
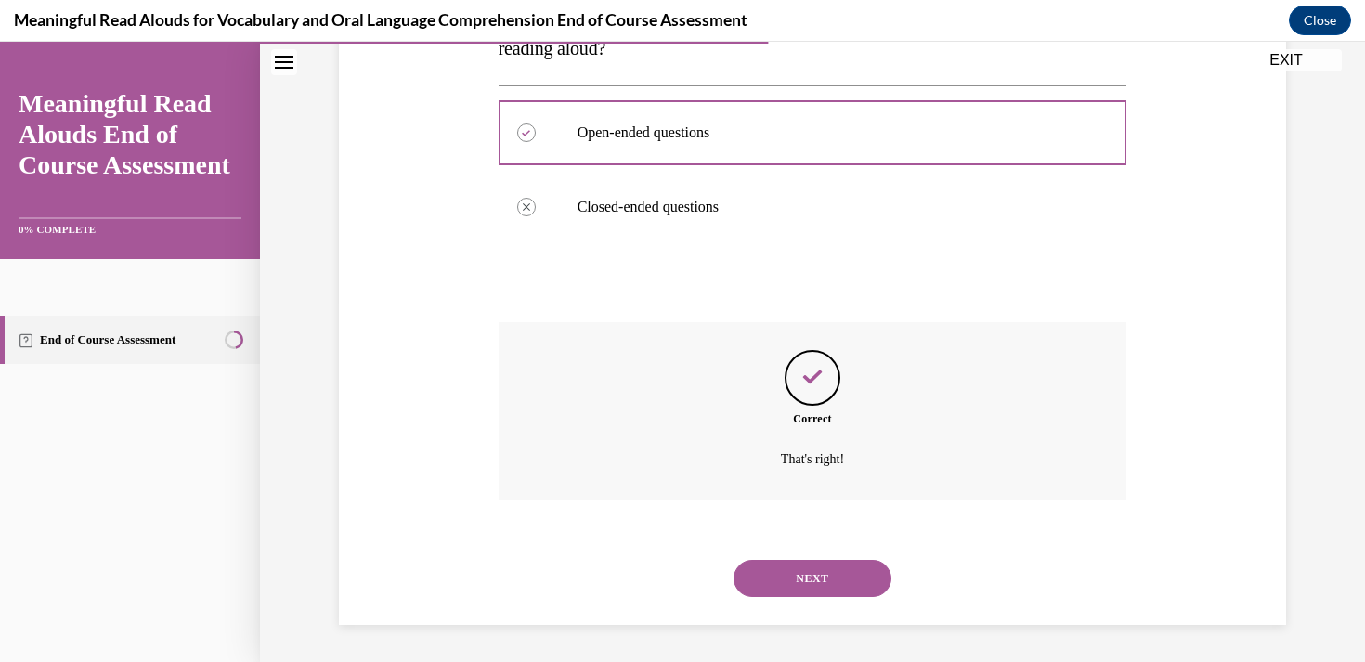
click at [808, 583] on button "NEXT" at bounding box center [812, 578] width 158 height 37
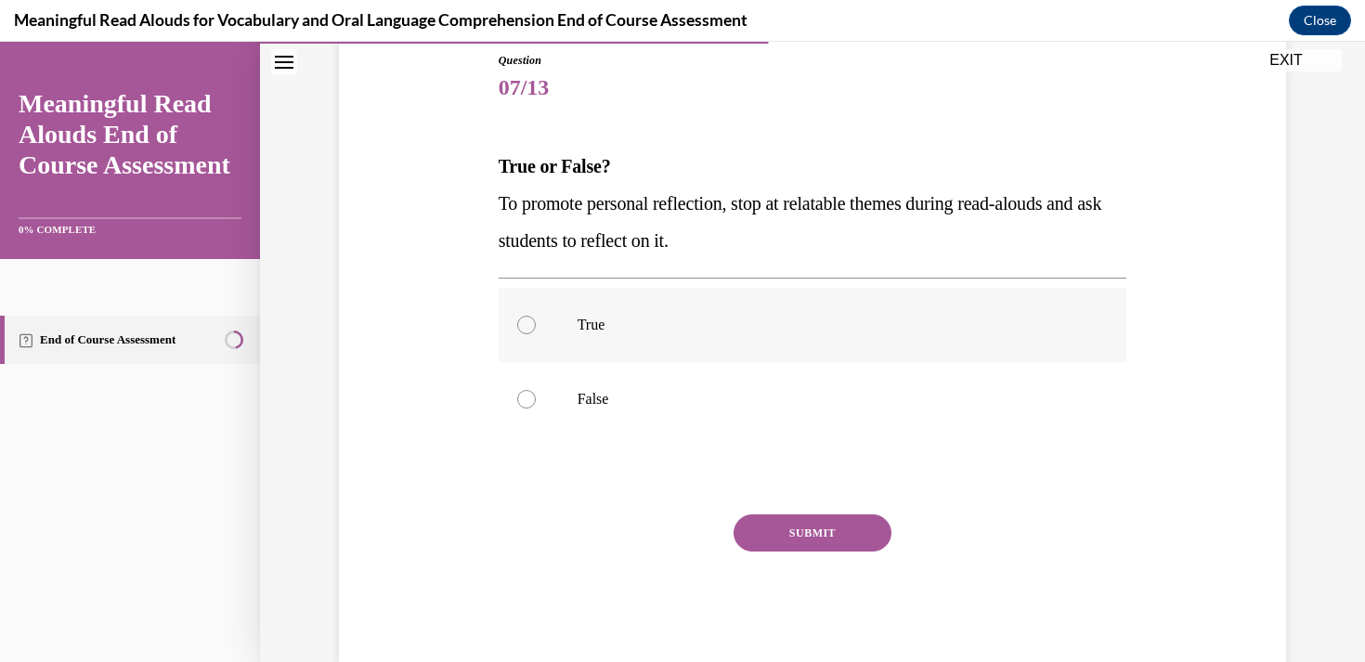
click at [555, 302] on label "True" at bounding box center [812, 325] width 628 height 74
click at [536, 316] on input "True" at bounding box center [526, 325] width 19 height 19
radio input "true"
click at [817, 524] on button "SUBMIT" at bounding box center [812, 532] width 158 height 37
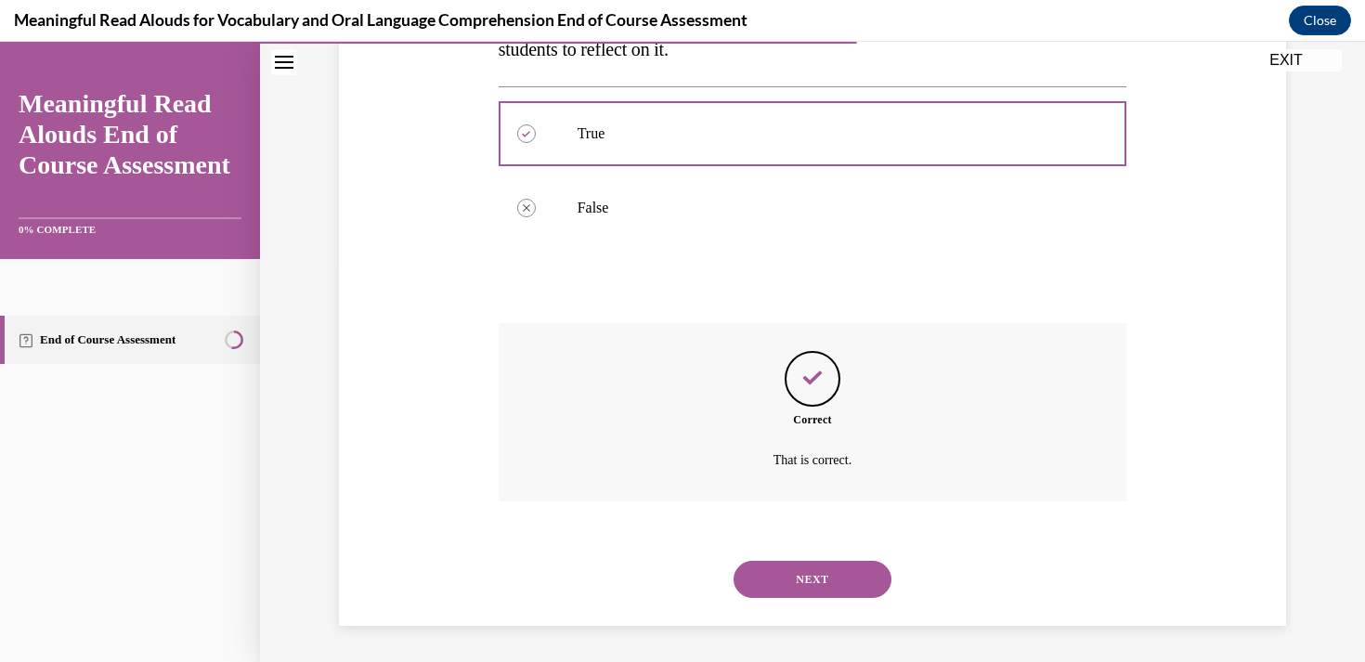
scroll to position [398, 0]
click at [797, 581] on button "NEXT" at bounding box center [812, 578] width 158 height 37
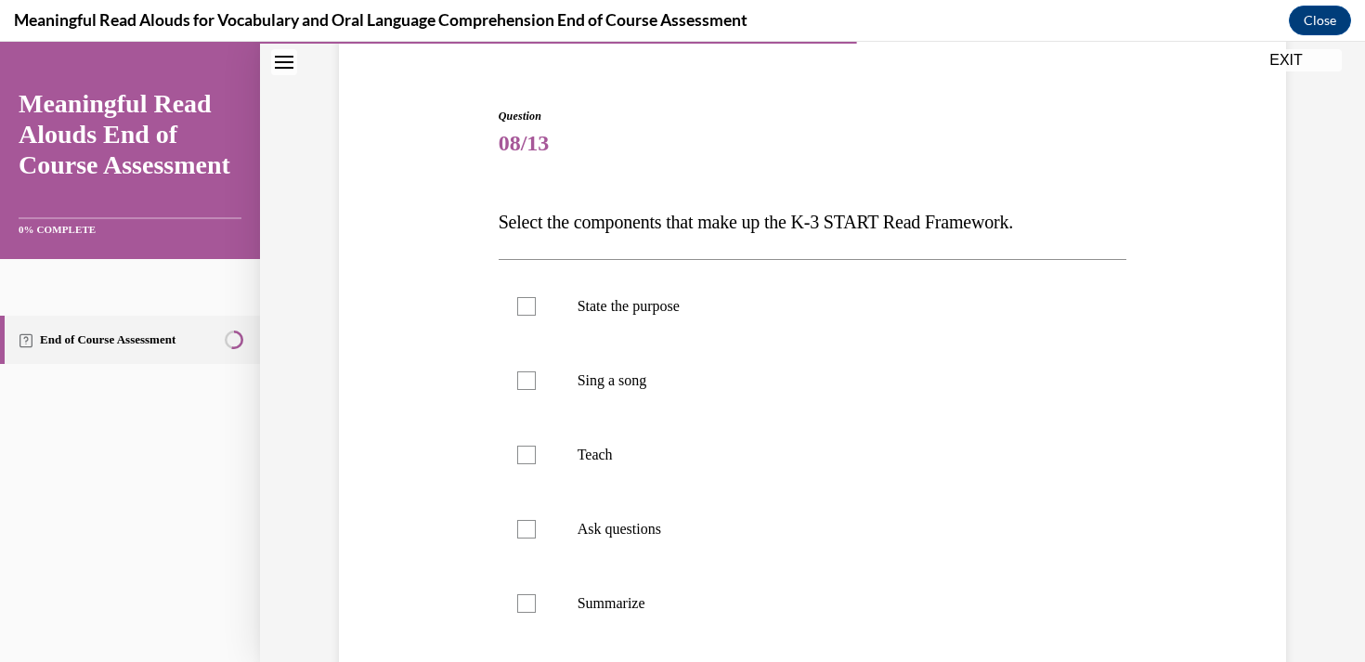
scroll to position [104, 0]
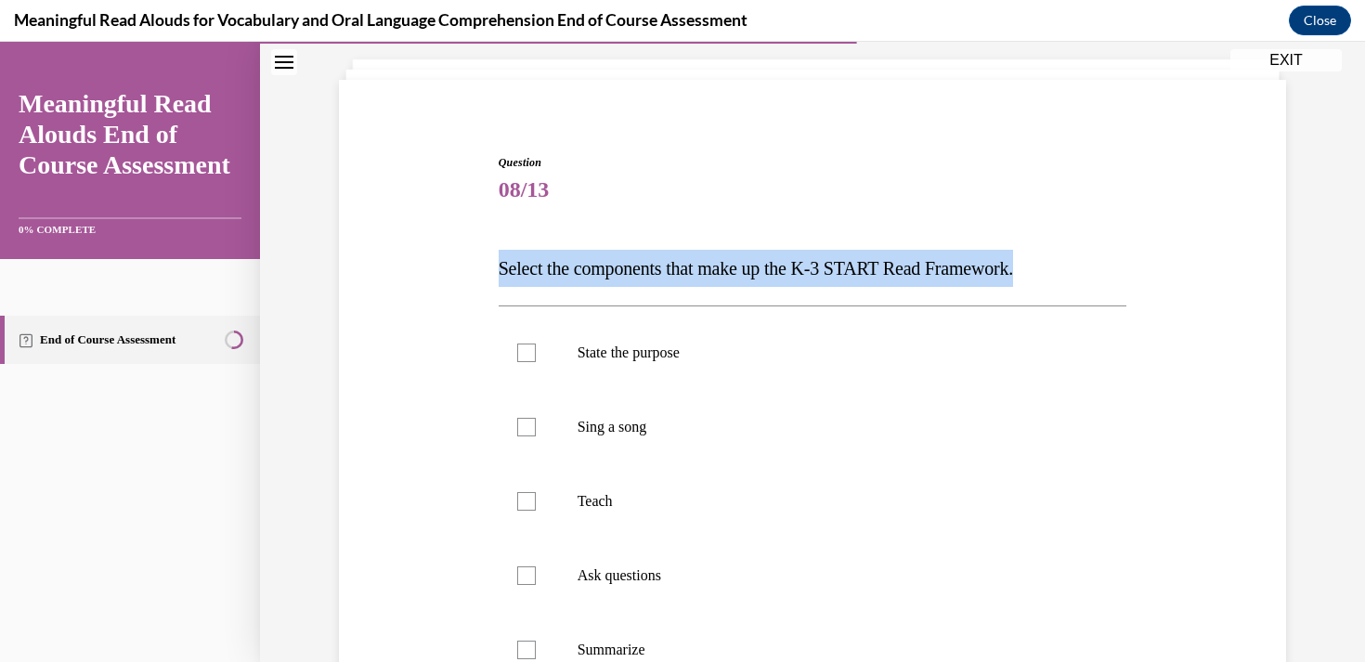
drag, startPoint x: 497, startPoint y: 259, endPoint x: 1063, endPoint y: 264, distance: 566.3
click at [1063, 264] on div "Question 08/13 Select the components that make up the K-3 START Read Framework.…" at bounding box center [813, 595] width 638 height 939
copy span "Select the components that make up the K-3 START Read Framework."
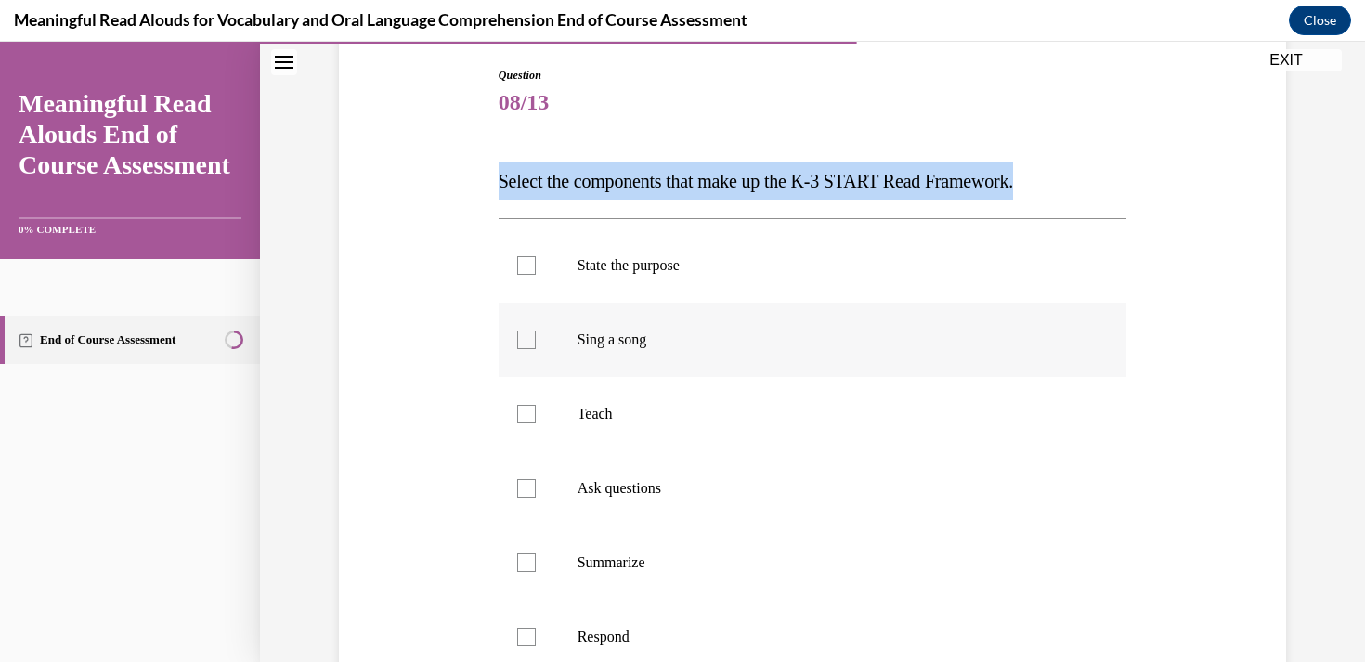
scroll to position [186, 0]
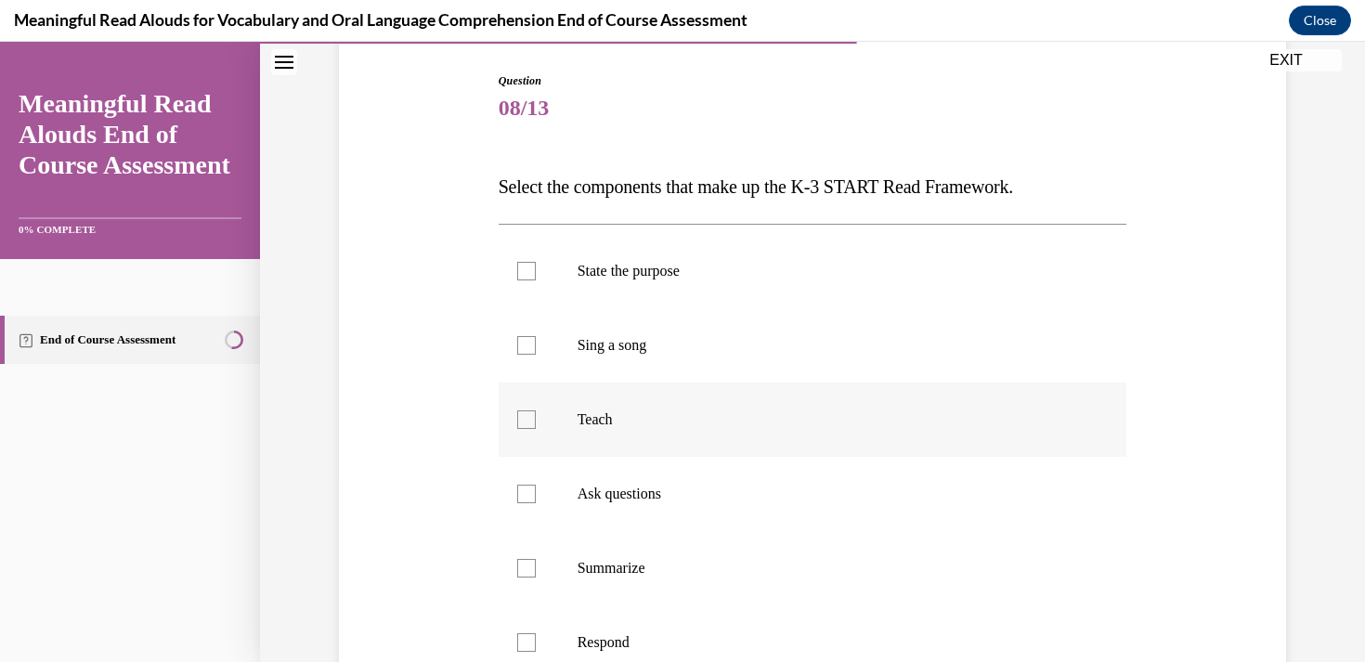
click at [655, 418] on p "Teach" at bounding box center [828, 419] width 503 height 19
click at [536, 418] on input "Teach" at bounding box center [526, 419] width 19 height 19
checkbox input "true"
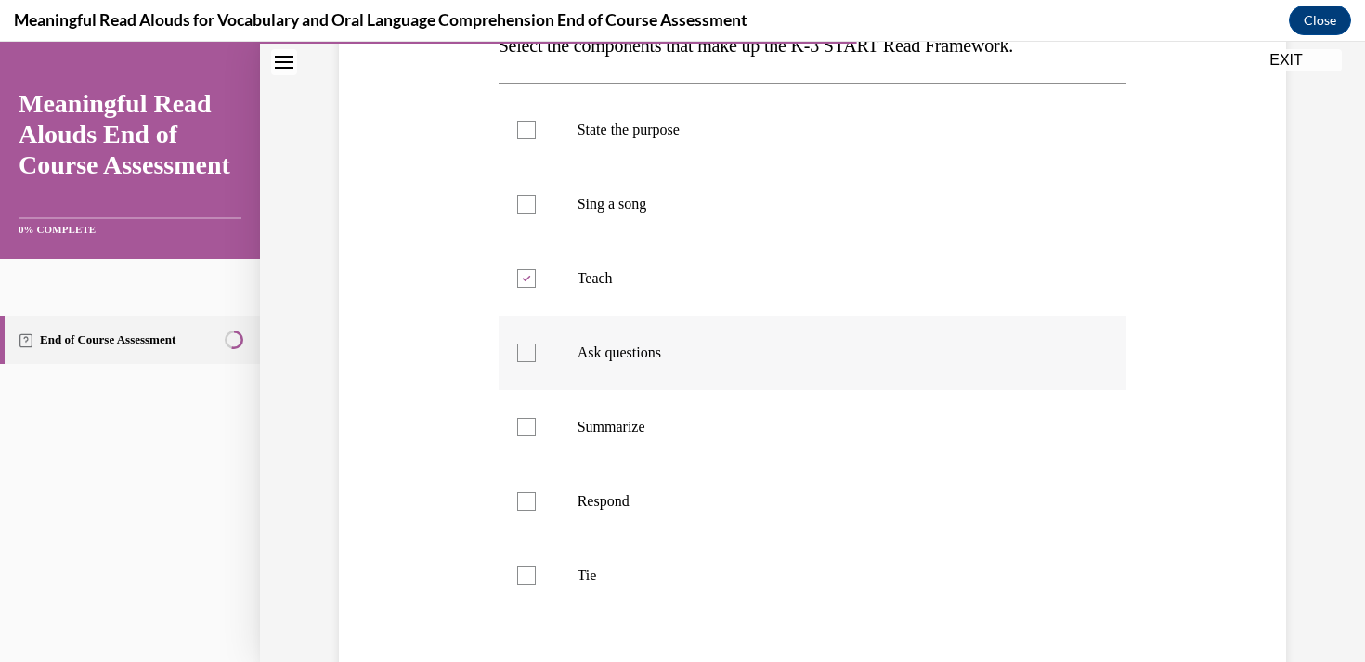
click at [655, 352] on p "Ask questions" at bounding box center [828, 352] width 503 height 19
click at [536, 352] on input "Ask questions" at bounding box center [526, 352] width 19 height 19
checkbox input "true"
click at [646, 497] on p "Respond" at bounding box center [828, 501] width 503 height 19
click at [536, 497] on input "Respond" at bounding box center [526, 501] width 19 height 19
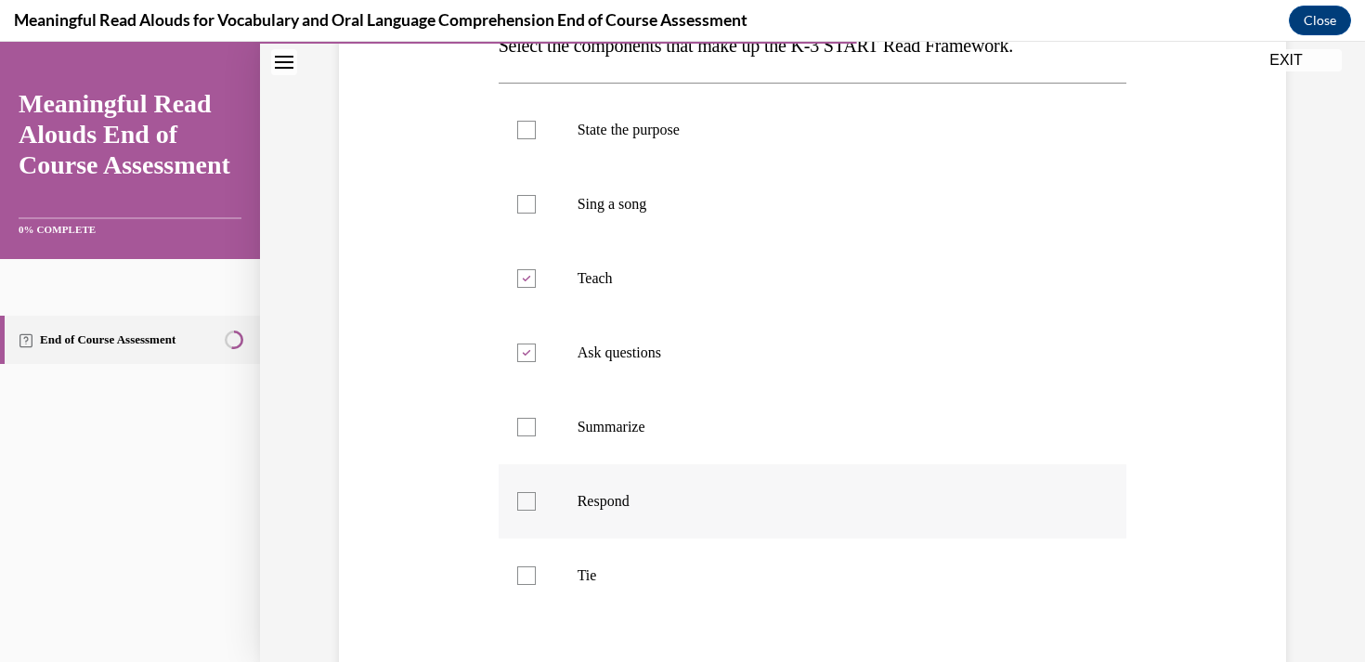
checkbox input "true"
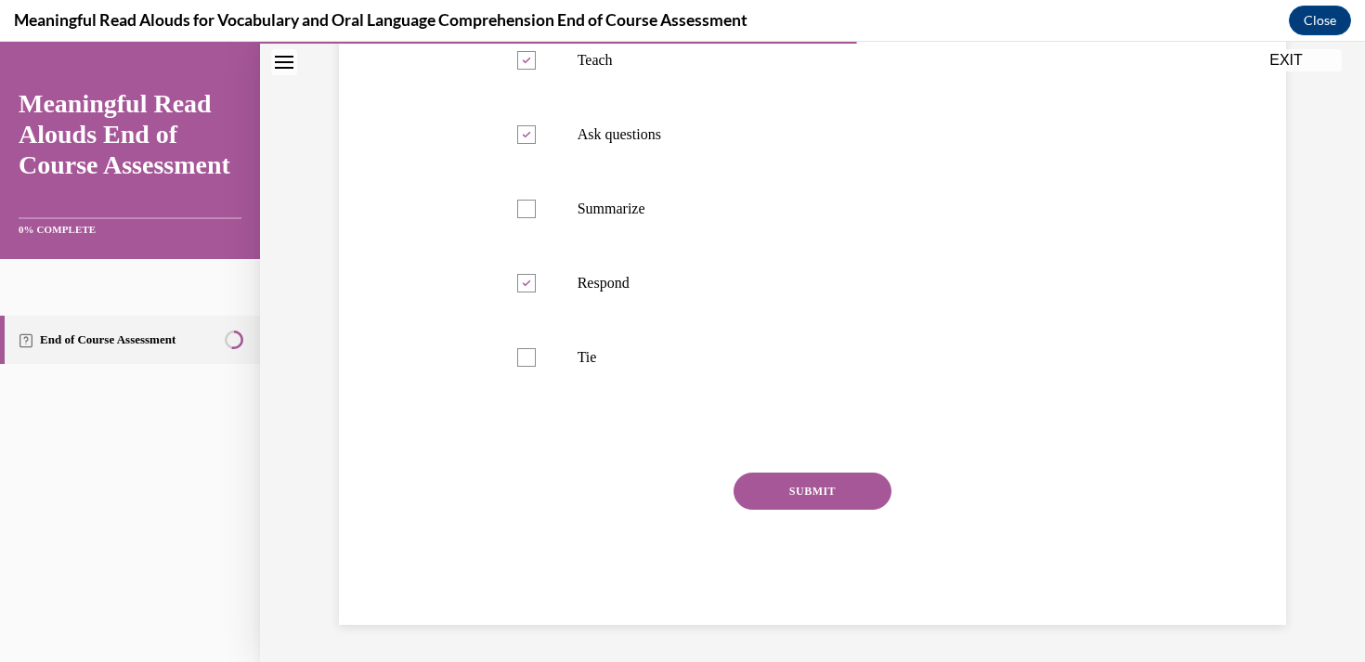
click at [809, 480] on button "SUBMIT" at bounding box center [812, 490] width 158 height 37
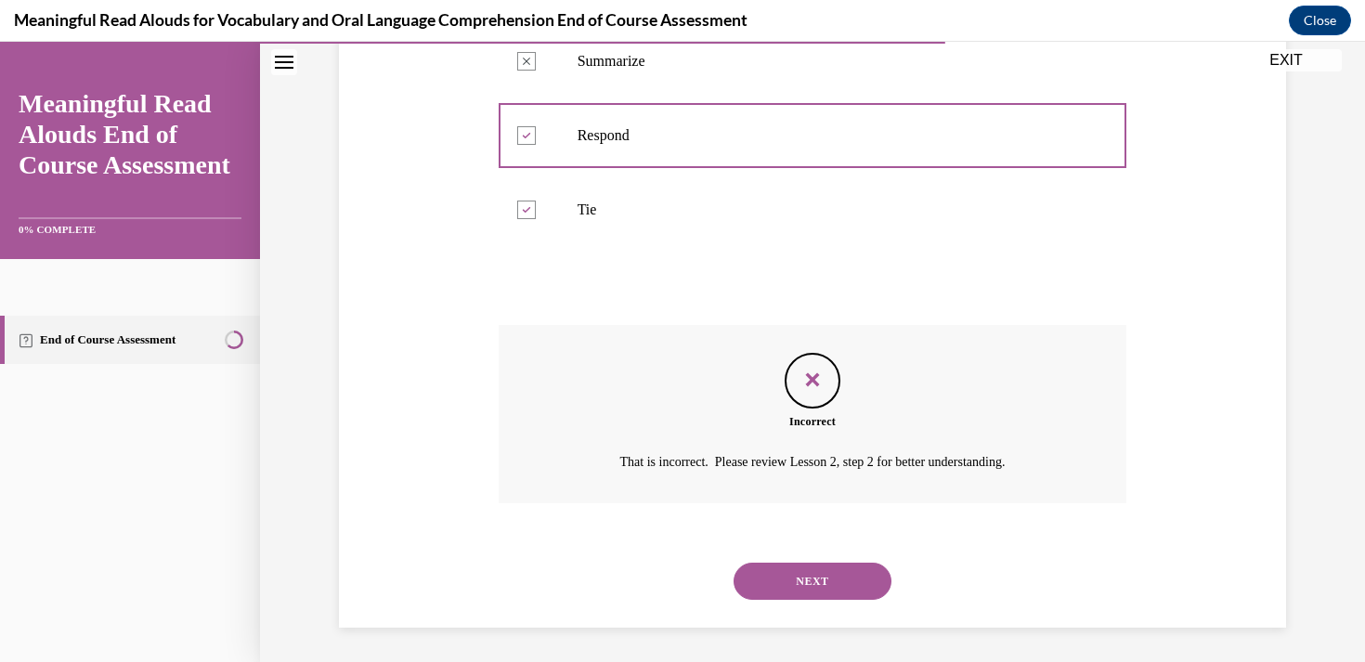
scroll to position [695, 0]
click at [813, 565] on button "NEXT" at bounding box center [812, 578] width 158 height 37
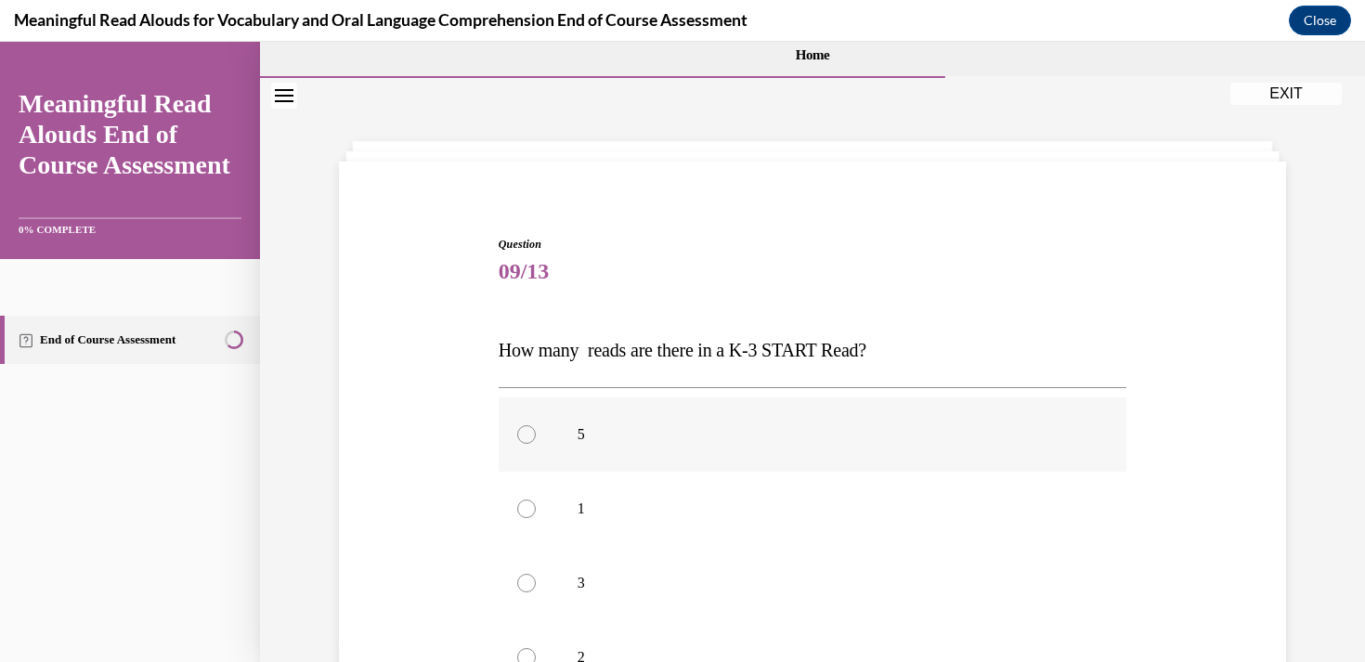
scroll to position [21, 0]
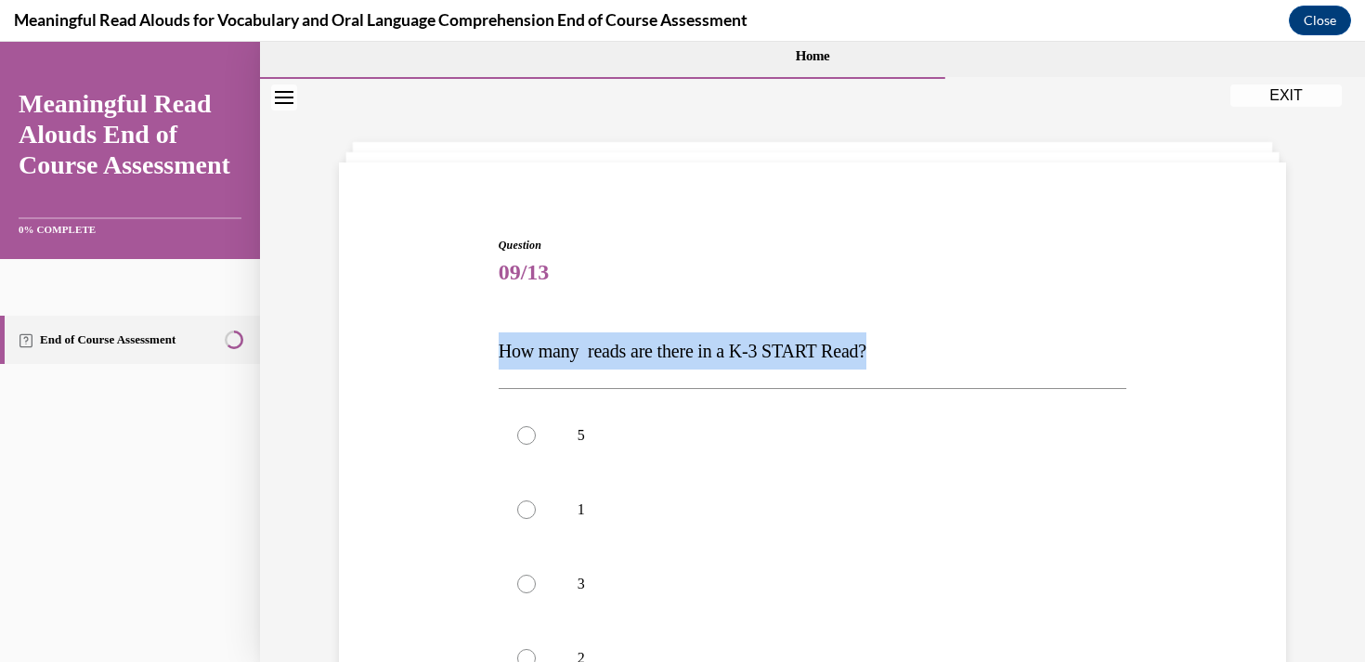
drag, startPoint x: 500, startPoint y: 351, endPoint x: 947, endPoint y: 347, distance: 446.5
click at [947, 347] on p "How many reads are there in a K-3 START Read?" at bounding box center [812, 350] width 628 height 37
copy span "How many reads are there in a K-3 START Read?"
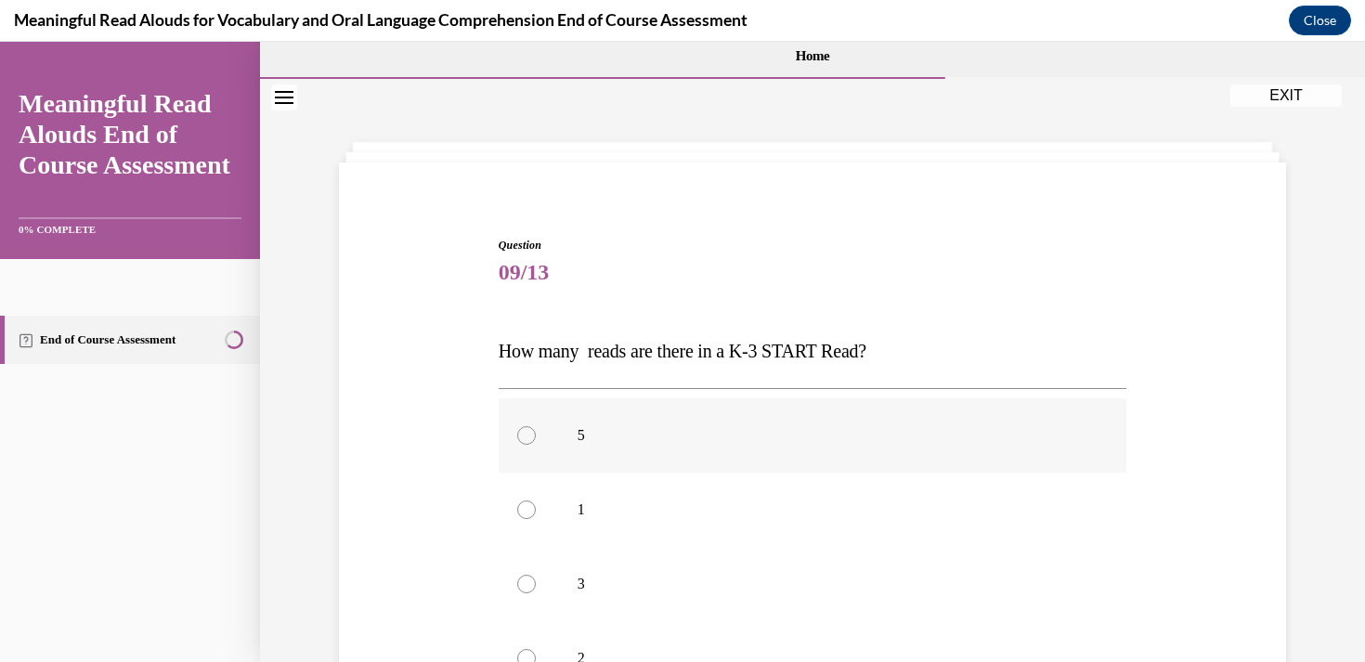
click at [533, 424] on label "5" at bounding box center [812, 435] width 628 height 74
click at [533, 426] on input "5" at bounding box center [526, 435] width 19 height 19
radio input "true"
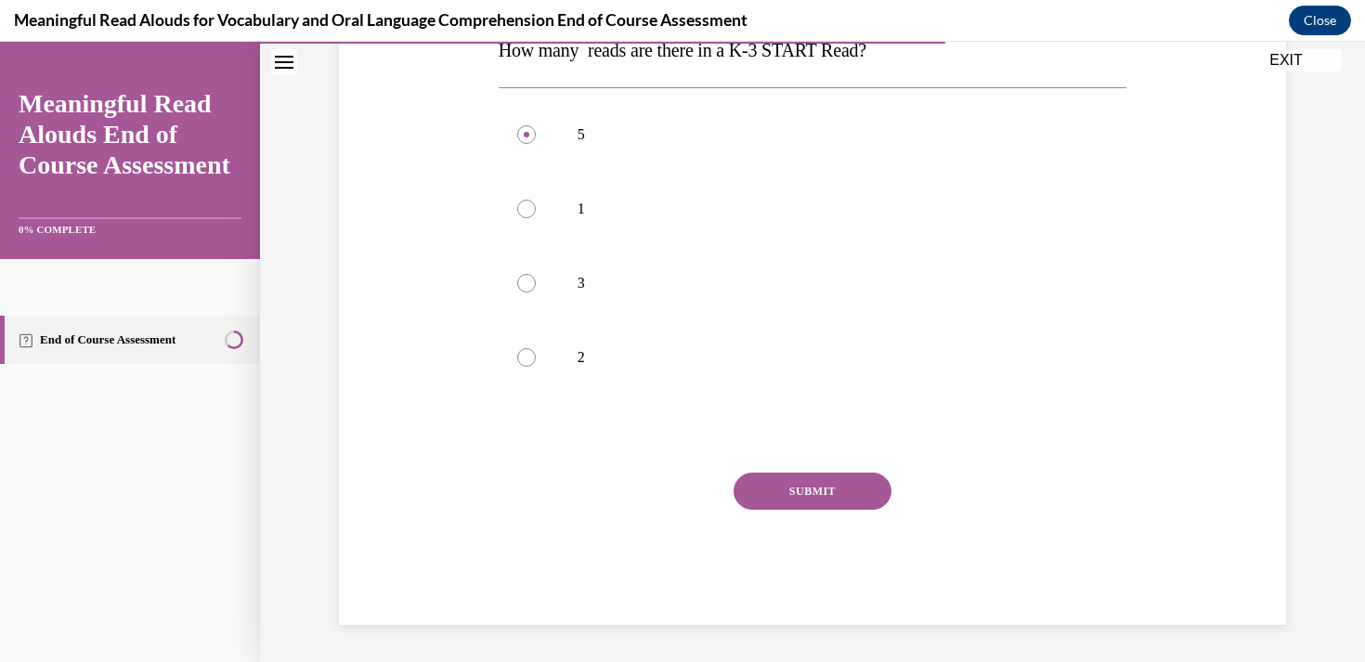
click at [791, 491] on button "SUBMIT" at bounding box center [812, 490] width 158 height 37
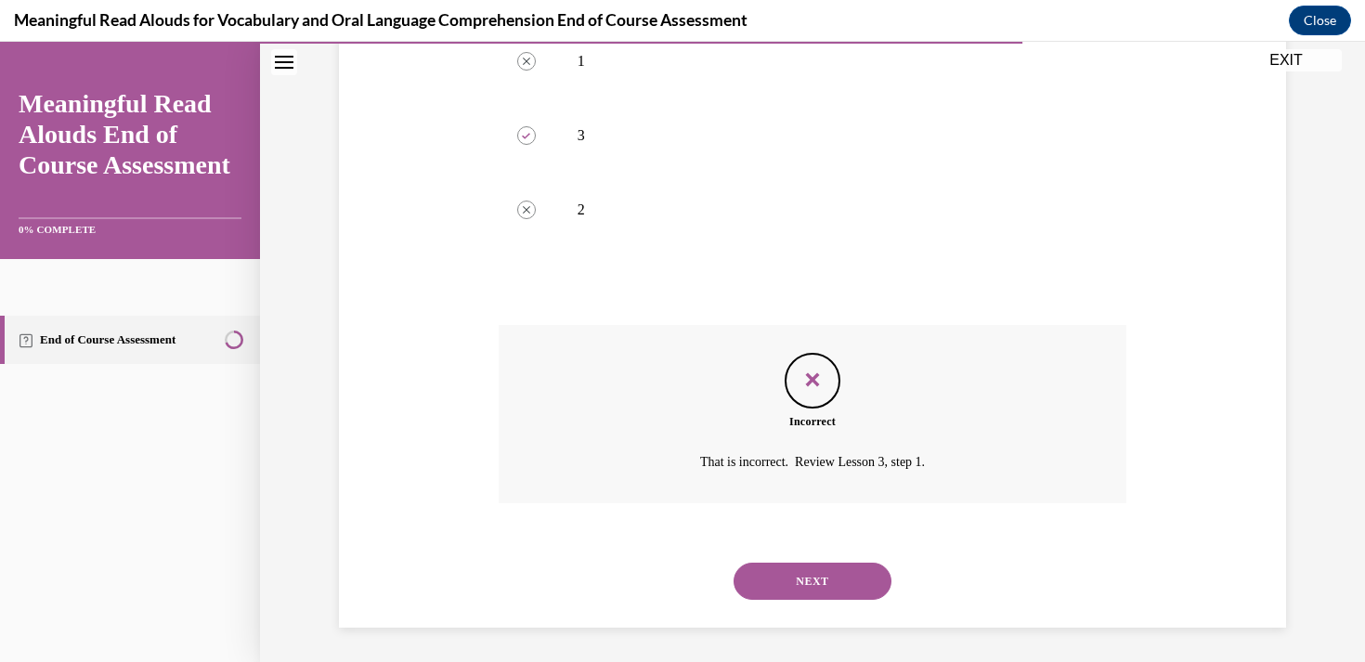
scroll to position [472, 0]
click at [824, 573] on button "NEXT" at bounding box center [812, 578] width 158 height 37
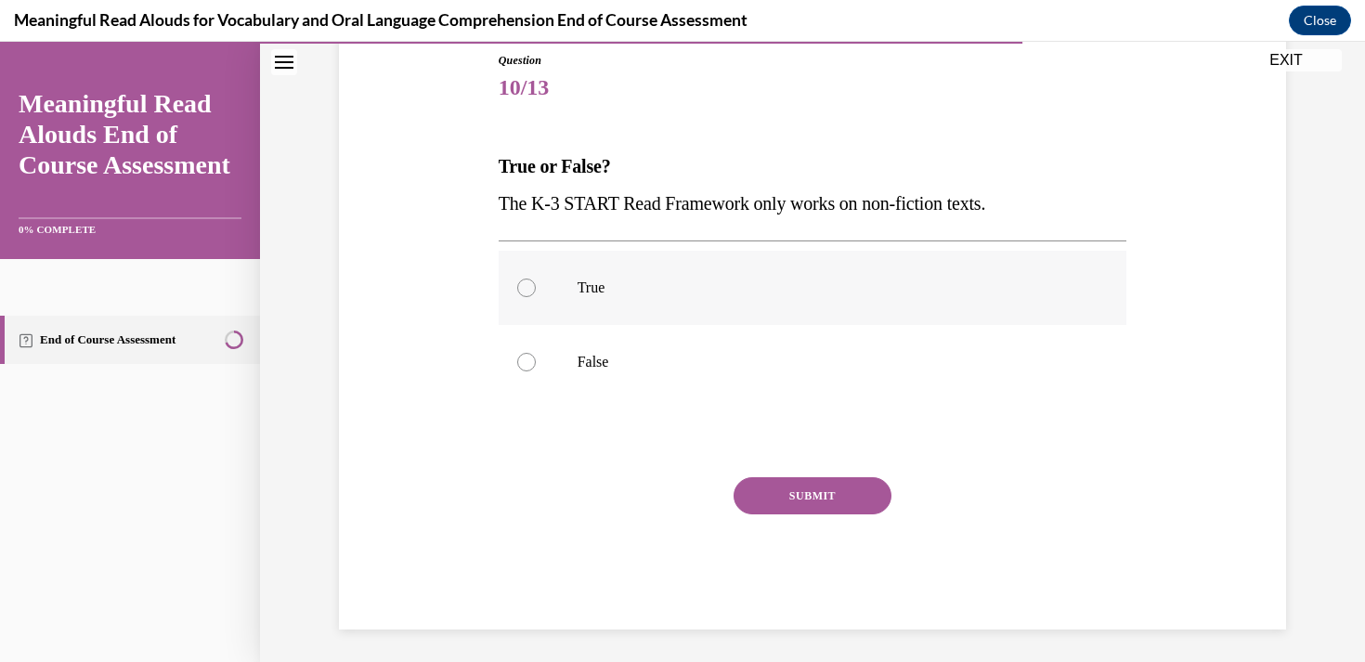
click at [661, 253] on label "True" at bounding box center [812, 288] width 628 height 74
click at [536, 278] on input "True" at bounding box center [526, 287] width 19 height 19
radio input "true"
click at [814, 494] on button "SUBMIT" at bounding box center [812, 495] width 158 height 37
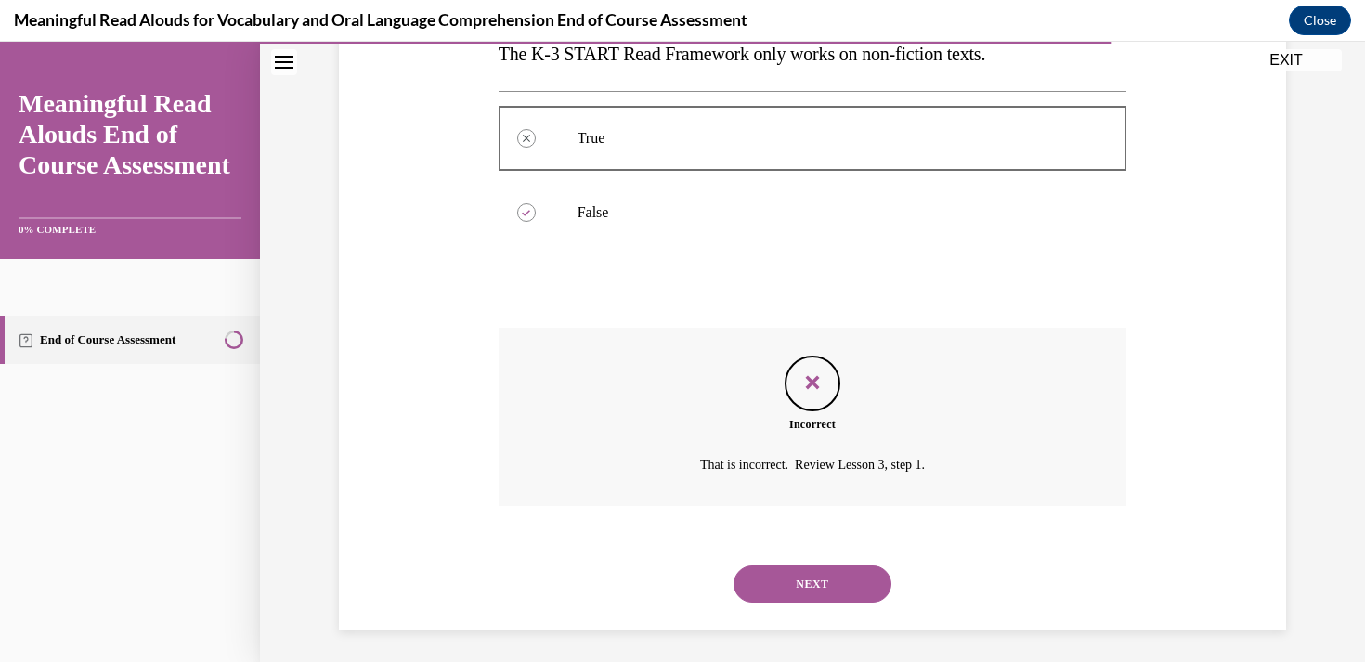
scroll to position [361, 0]
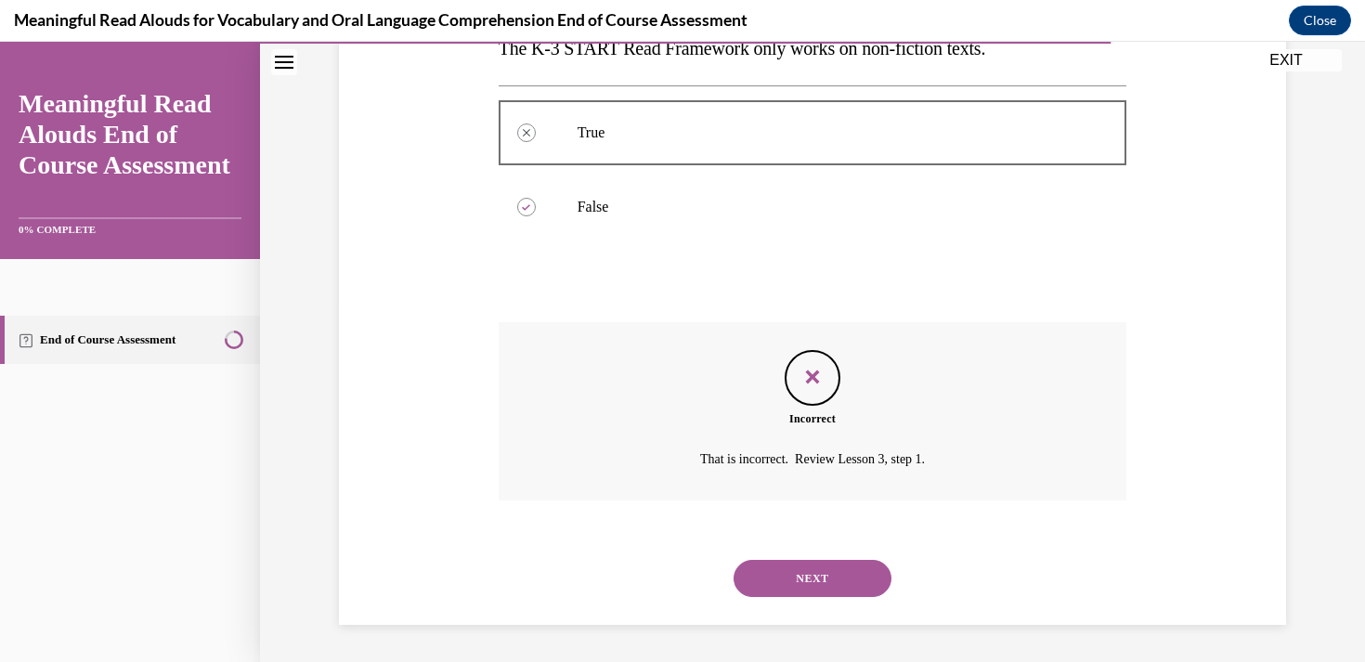
click at [808, 584] on button "NEXT" at bounding box center [812, 578] width 158 height 37
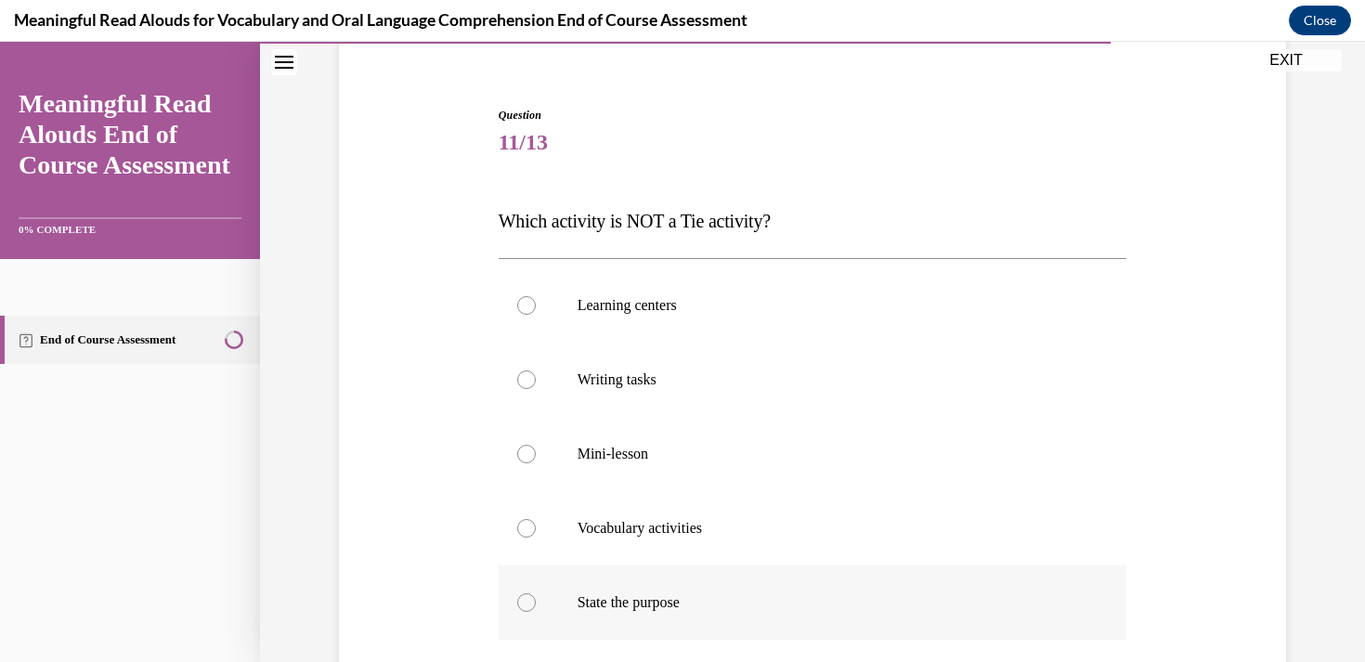
scroll to position [149, 0]
click at [644, 311] on p "Learning centers" at bounding box center [828, 307] width 503 height 19
click at [536, 311] on input "Learning centers" at bounding box center [526, 307] width 19 height 19
radio input "true"
click at [669, 460] on p "Mini-lesson" at bounding box center [828, 456] width 503 height 19
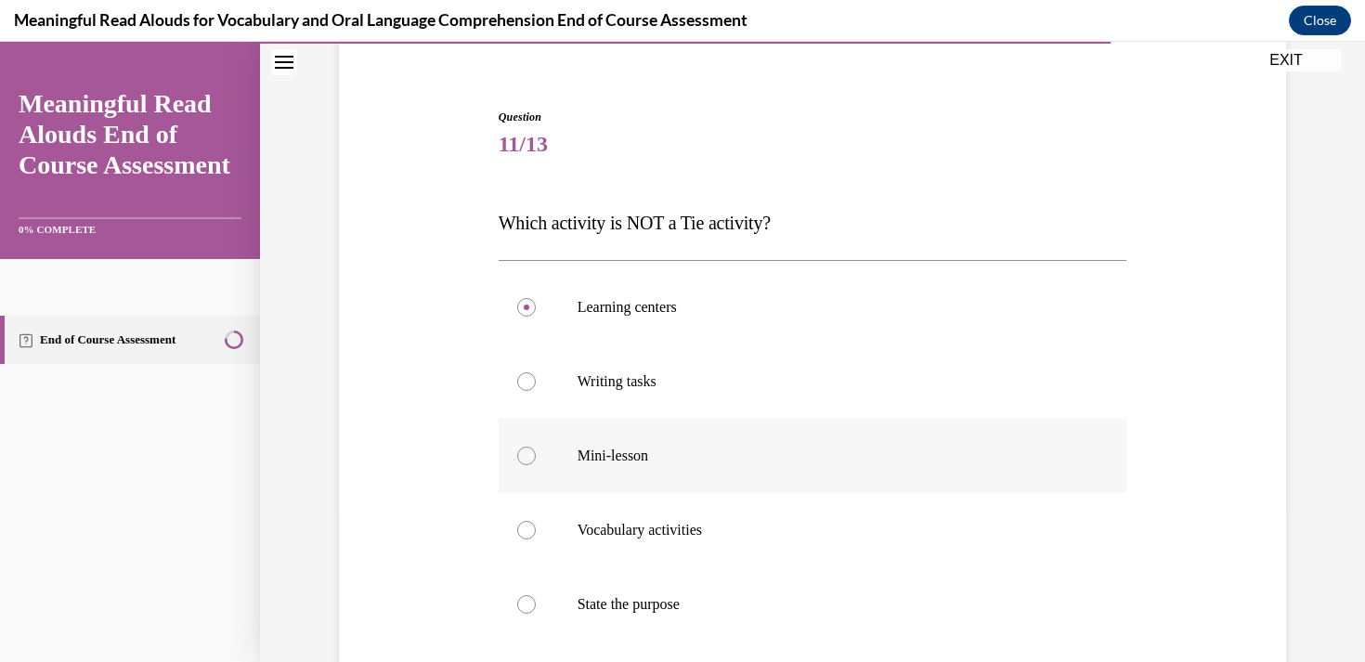
click at [536, 460] on input "Mini-lesson" at bounding box center [526, 456] width 19 height 19
radio input "true"
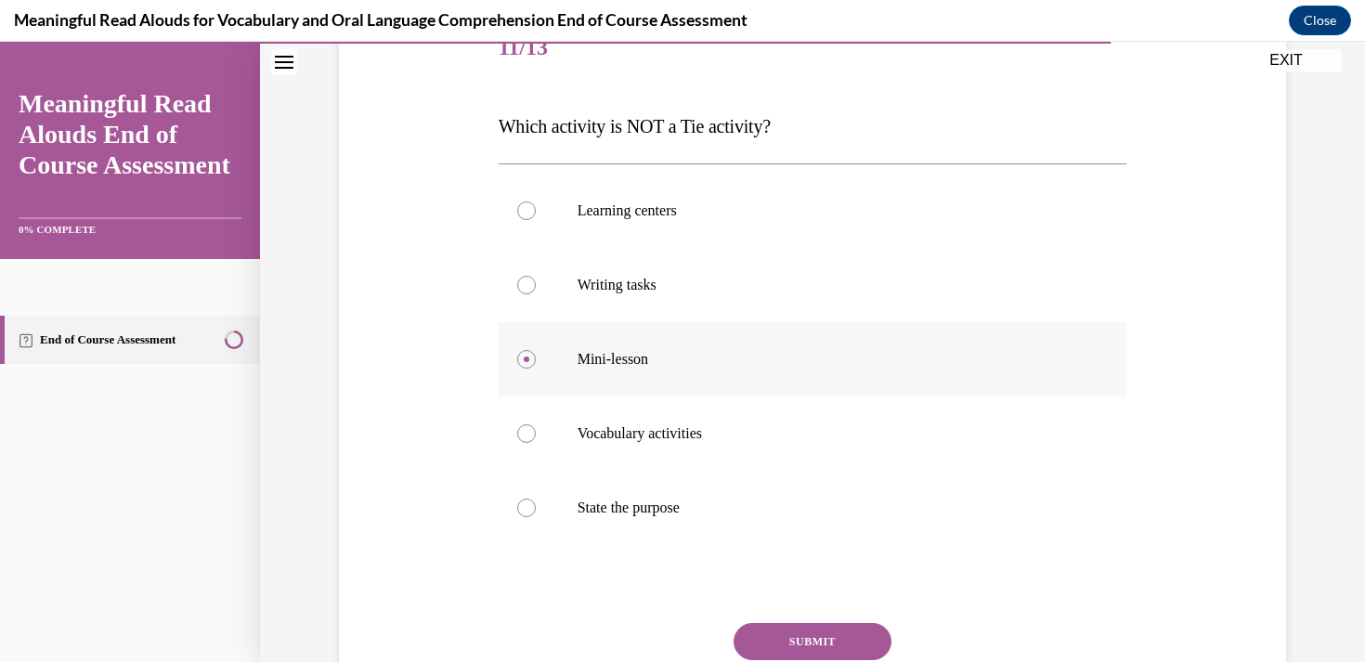
scroll to position [247, 0]
click at [670, 447] on label "Vocabulary activities" at bounding box center [812, 432] width 628 height 74
click at [536, 442] on input "Vocabulary activities" at bounding box center [526, 432] width 19 height 19
radio input "true"
click at [718, 516] on label "State the purpose" at bounding box center [812, 507] width 628 height 74
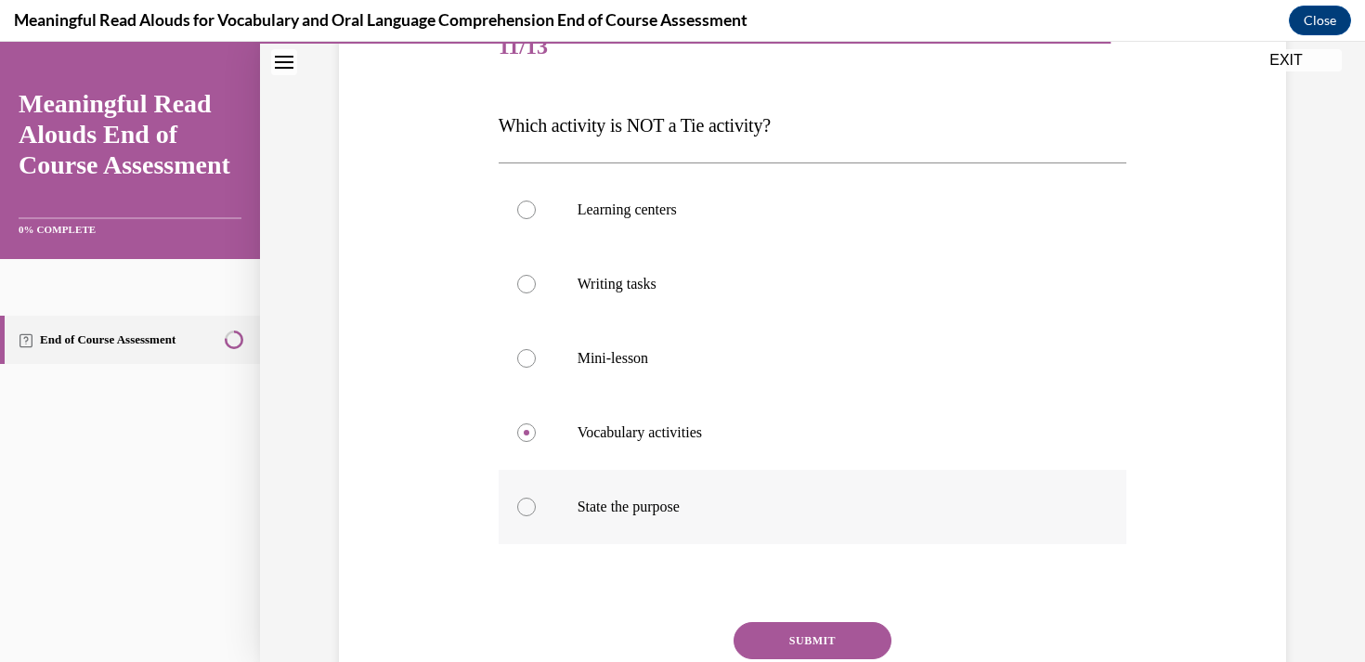
click at [536, 516] on input "State the purpose" at bounding box center [526, 507] width 19 height 19
radio input "true"
click at [796, 625] on button "SUBMIT" at bounding box center [812, 640] width 158 height 37
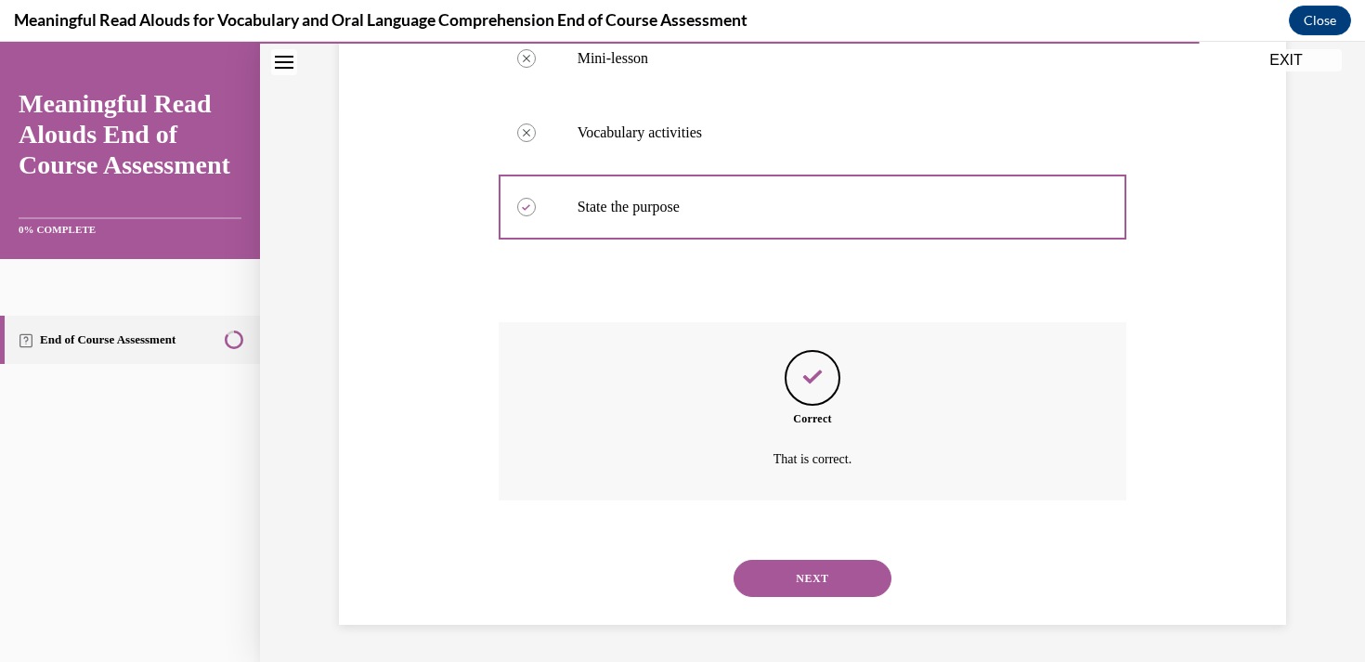
click at [811, 571] on button "NEXT" at bounding box center [812, 578] width 158 height 37
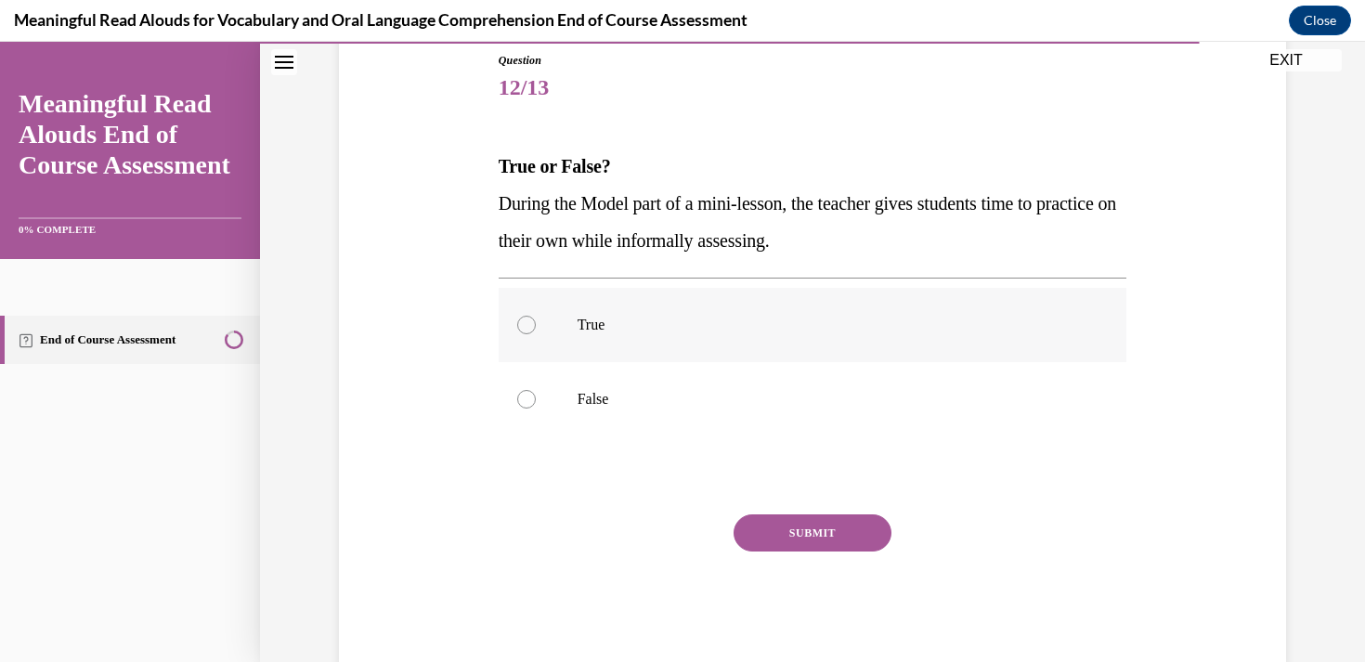
click at [652, 335] on label "True" at bounding box center [812, 325] width 628 height 74
click at [536, 334] on input "True" at bounding box center [526, 325] width 19 height 19
radio input "true"
click at [787, 518] on button "SUBMIT" at bounding box center [812, 532] width 158 height 37
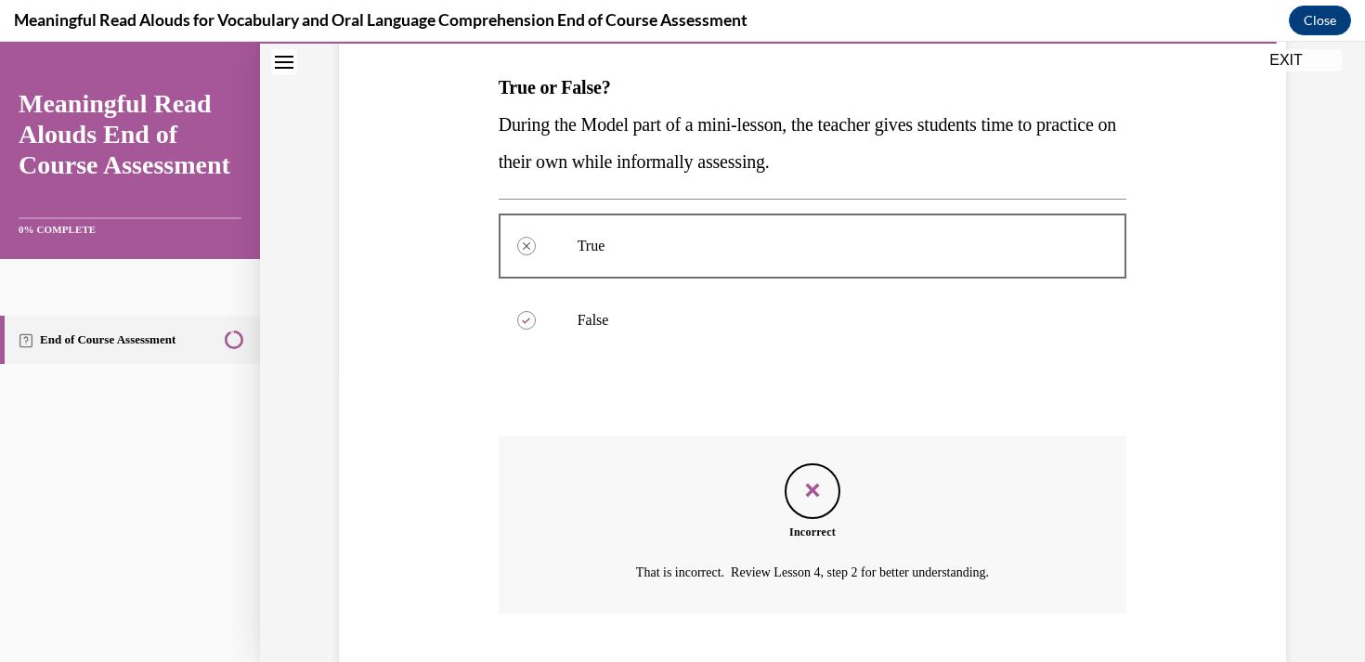
scroll to position [398, 0]
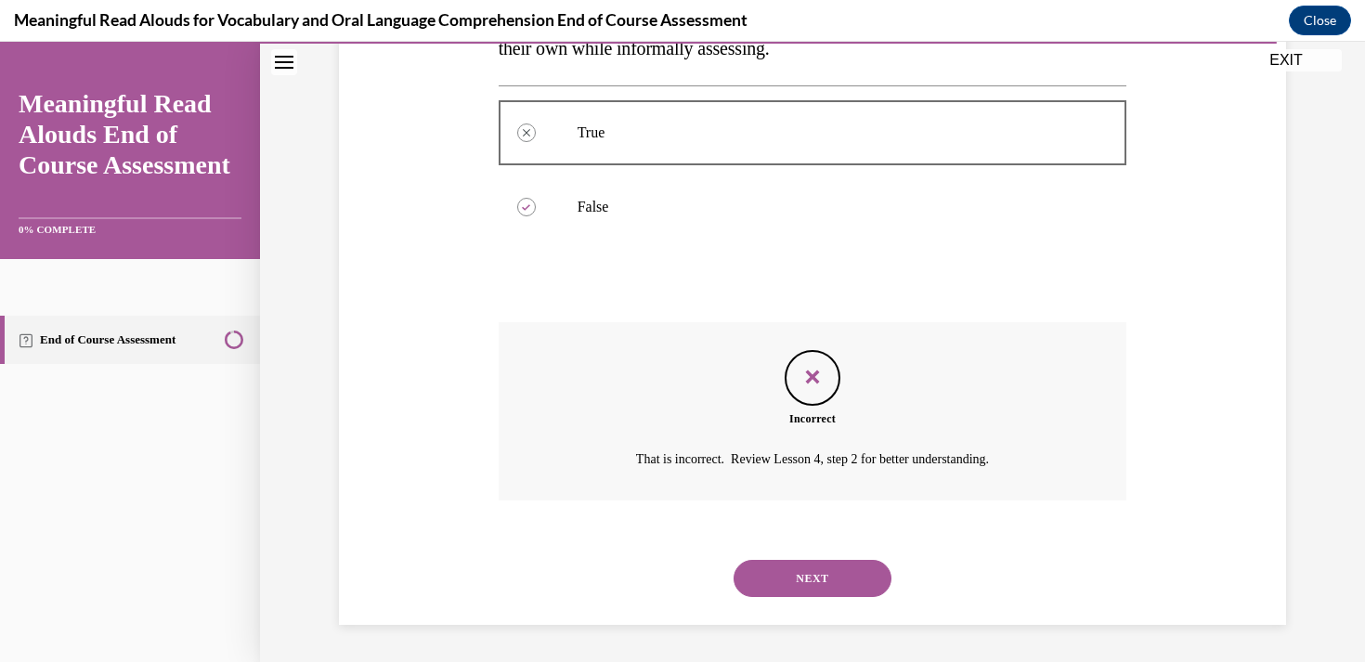
click at [805, 570] on button "NEXT" at bounding box center [812, 578] width 158 height 37
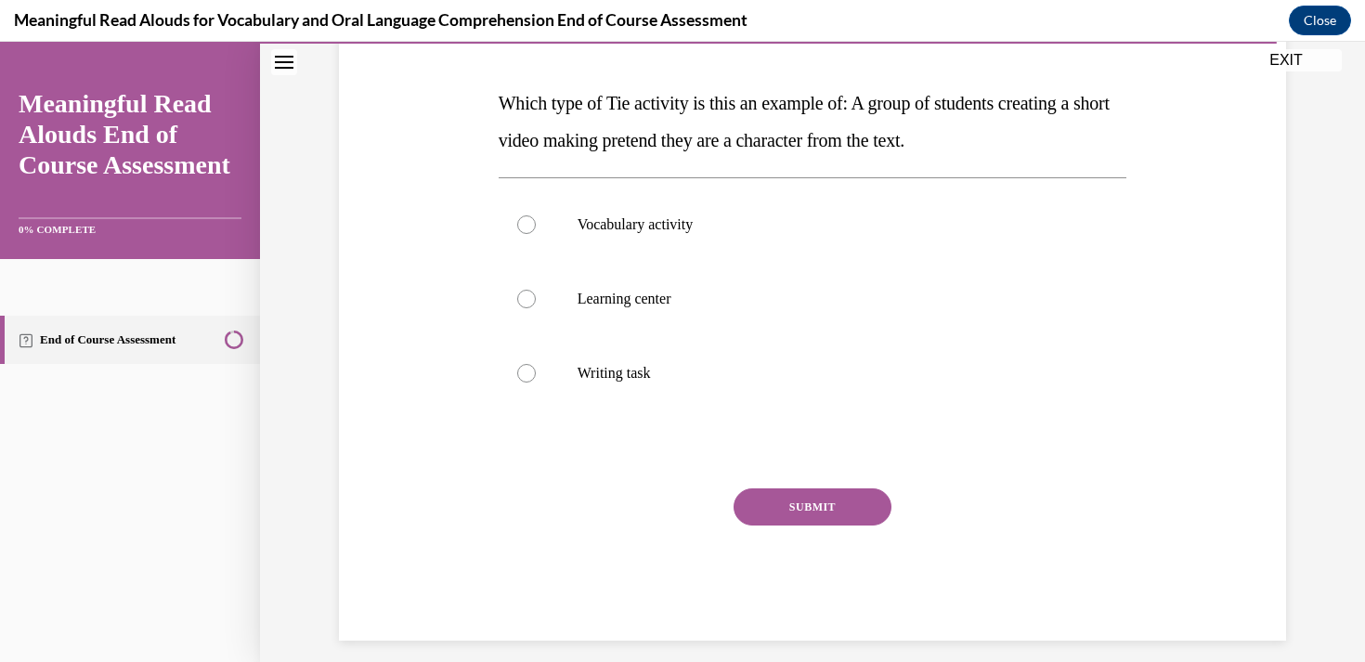
scroll to position [272, 0]
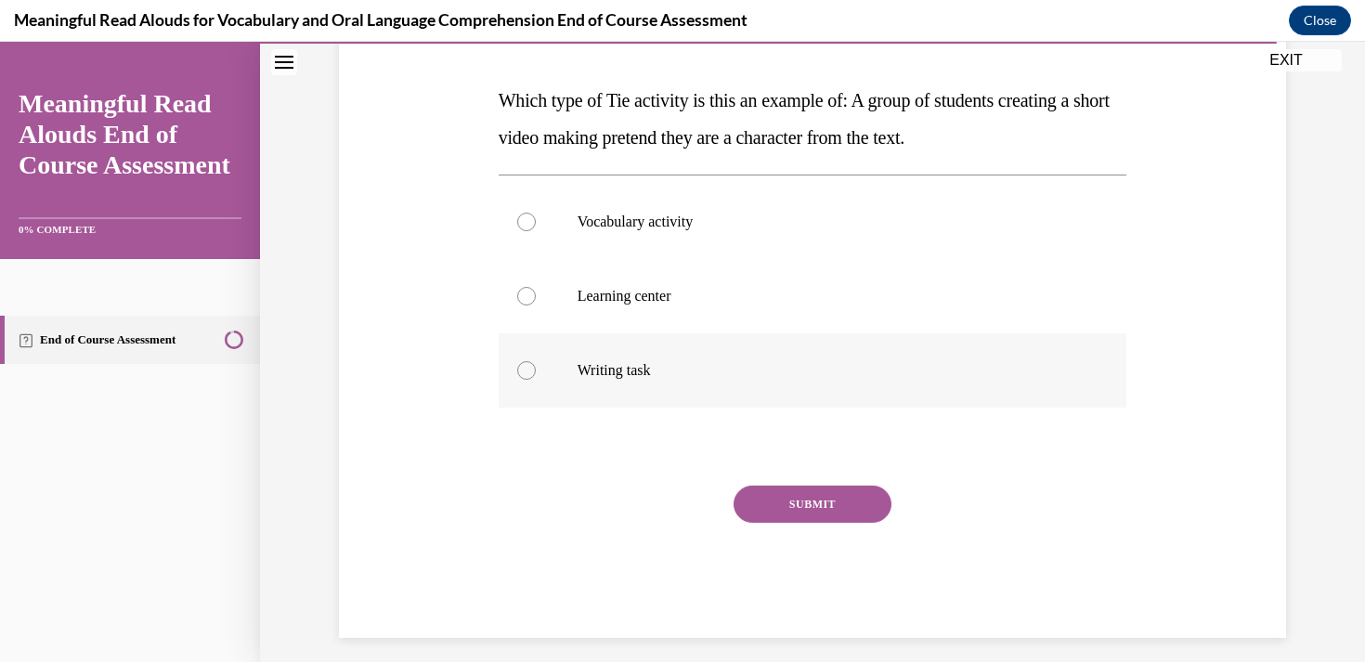
click at [684, 390] on label "Writing task" at bounding box center [812, 370] width 628 height 74
click at [536, 380] on input "Writing task" at bounding box center [526, 370] width 19 height 19
radio input "true"
click at [780, 496] on button "SUBMIT" at bounding box center [812, 503] width 158 height 37
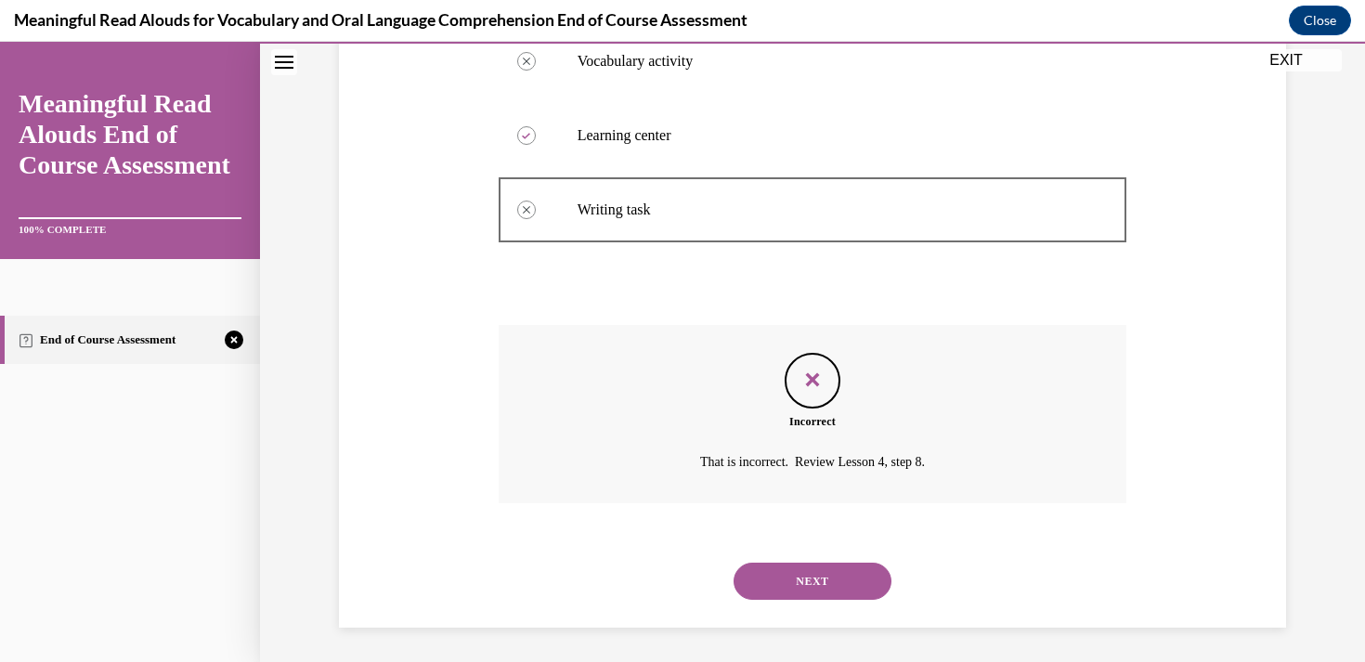
scroll to position [435, 0]
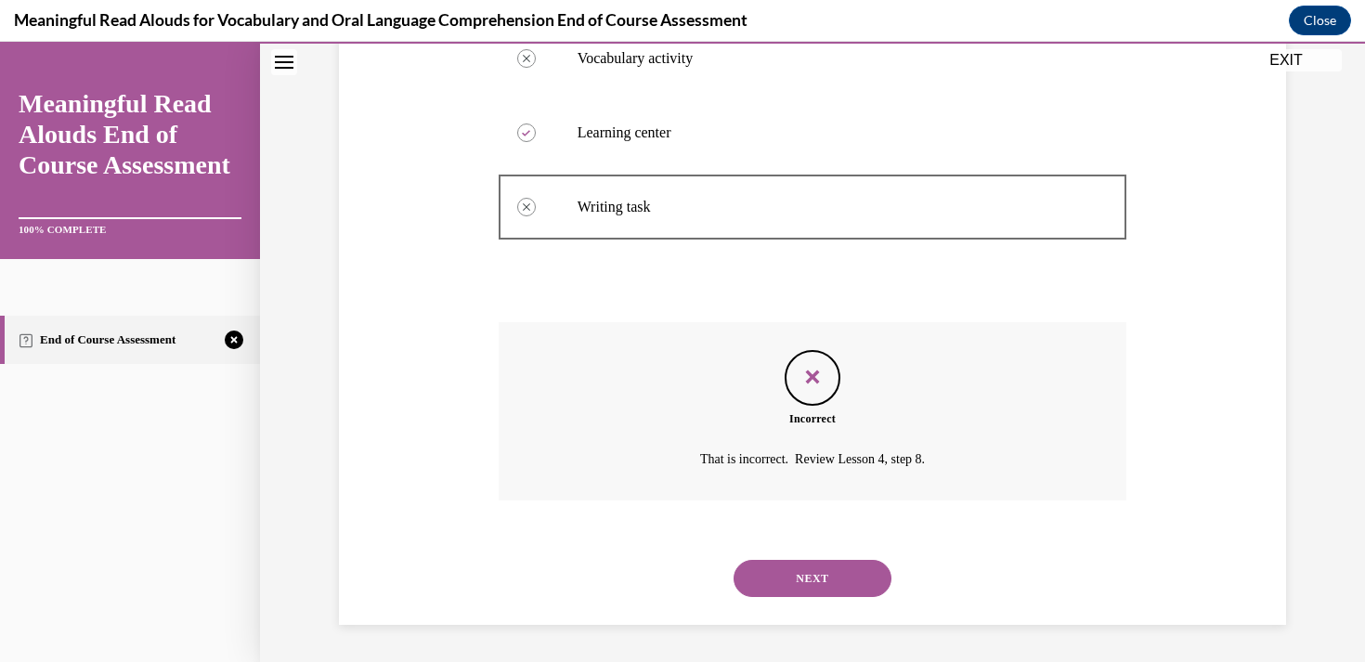
click at [796, 582] on button "NEXT" at bounding box center [812, 578] width 158 height 37
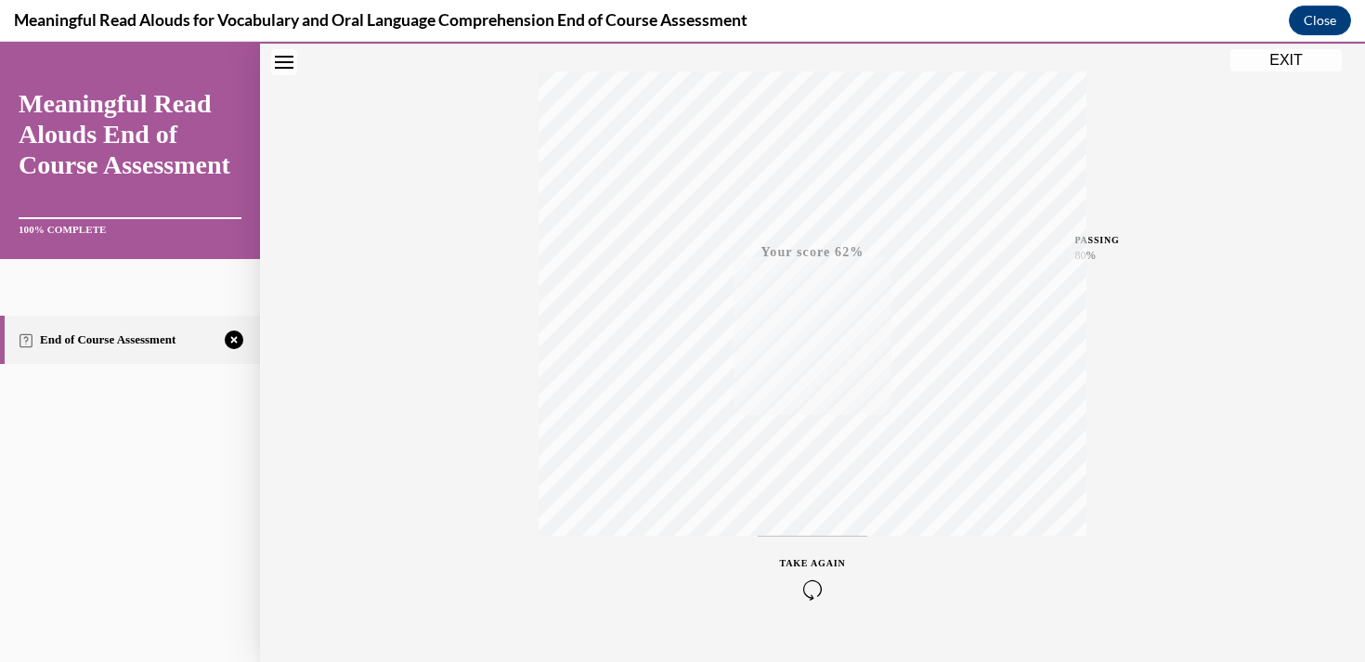
scroll to position [331, 0]
click at [813, 545] on icon "button" at bounding box center [813, 548] width 66 height 20
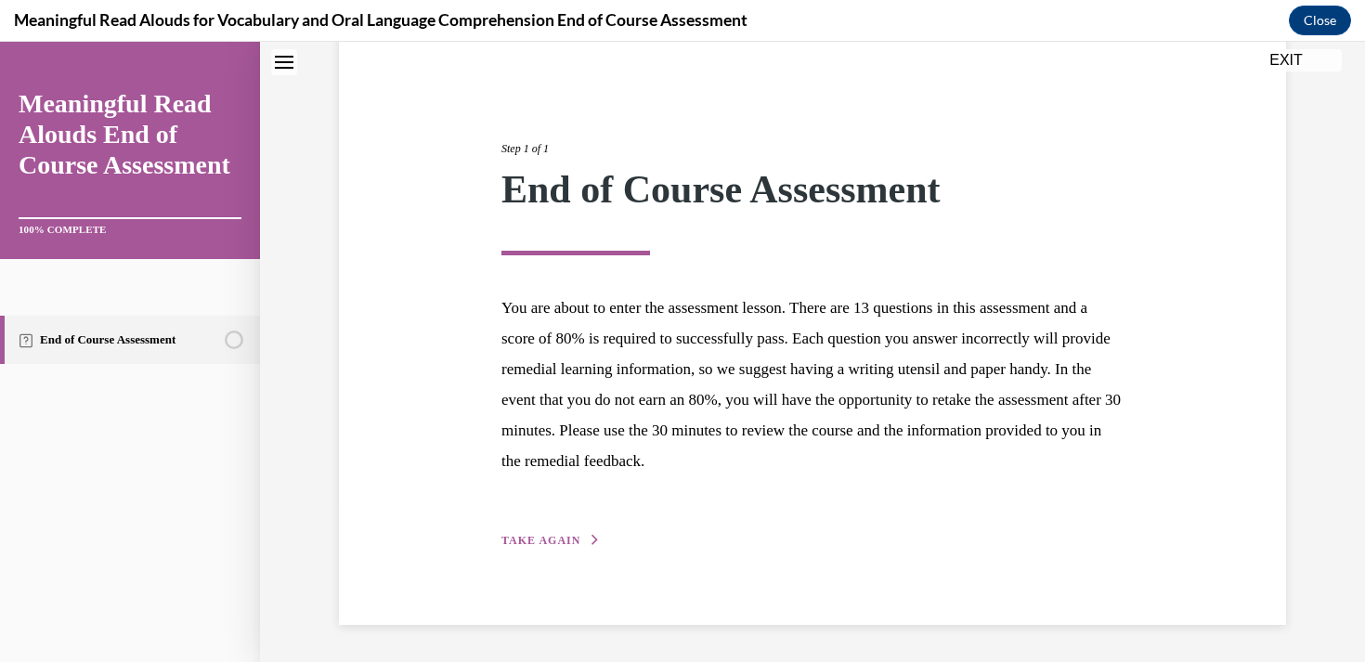
scroll to position [160, 0]
